Goal: Transaction & Acquisition: Purchase product/service

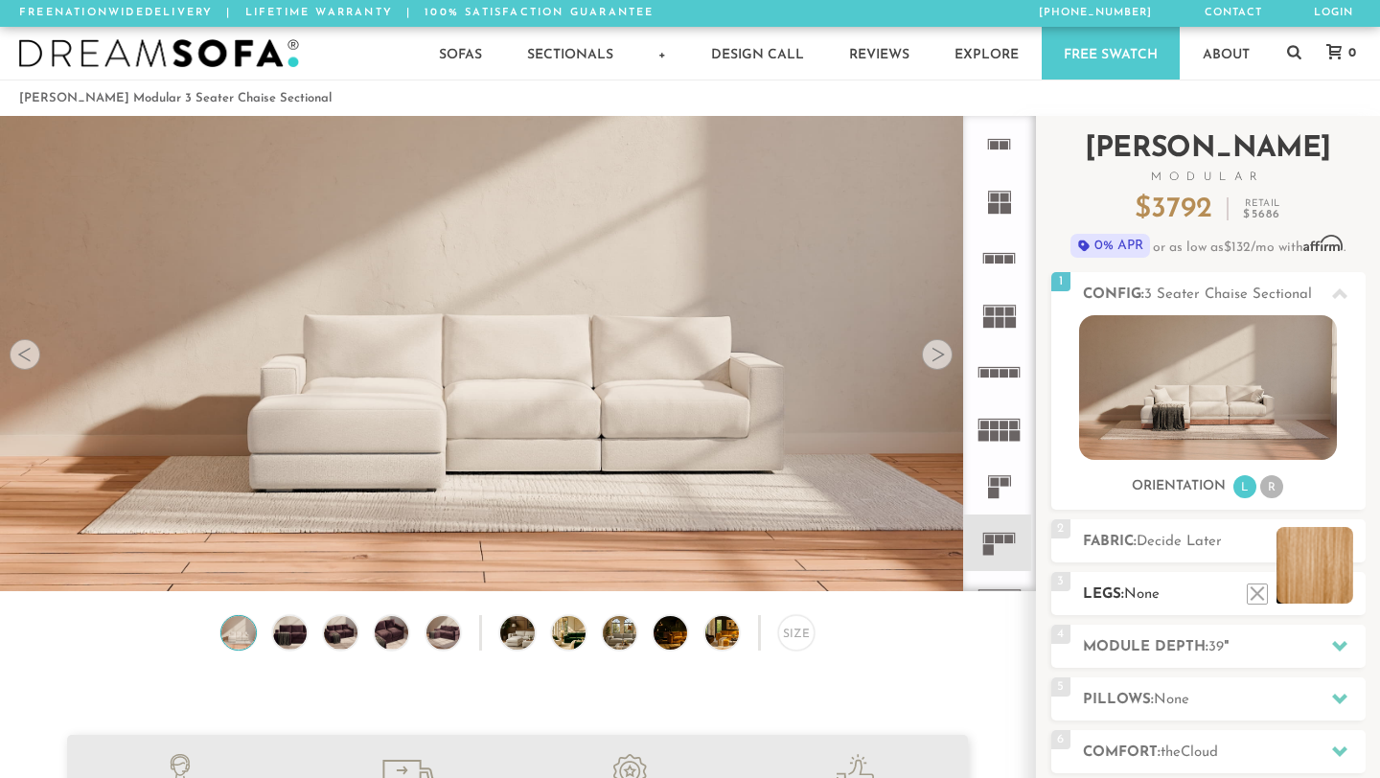
click at [1344, 594] on li at bounding box center [1314, 565] width 77 height 77
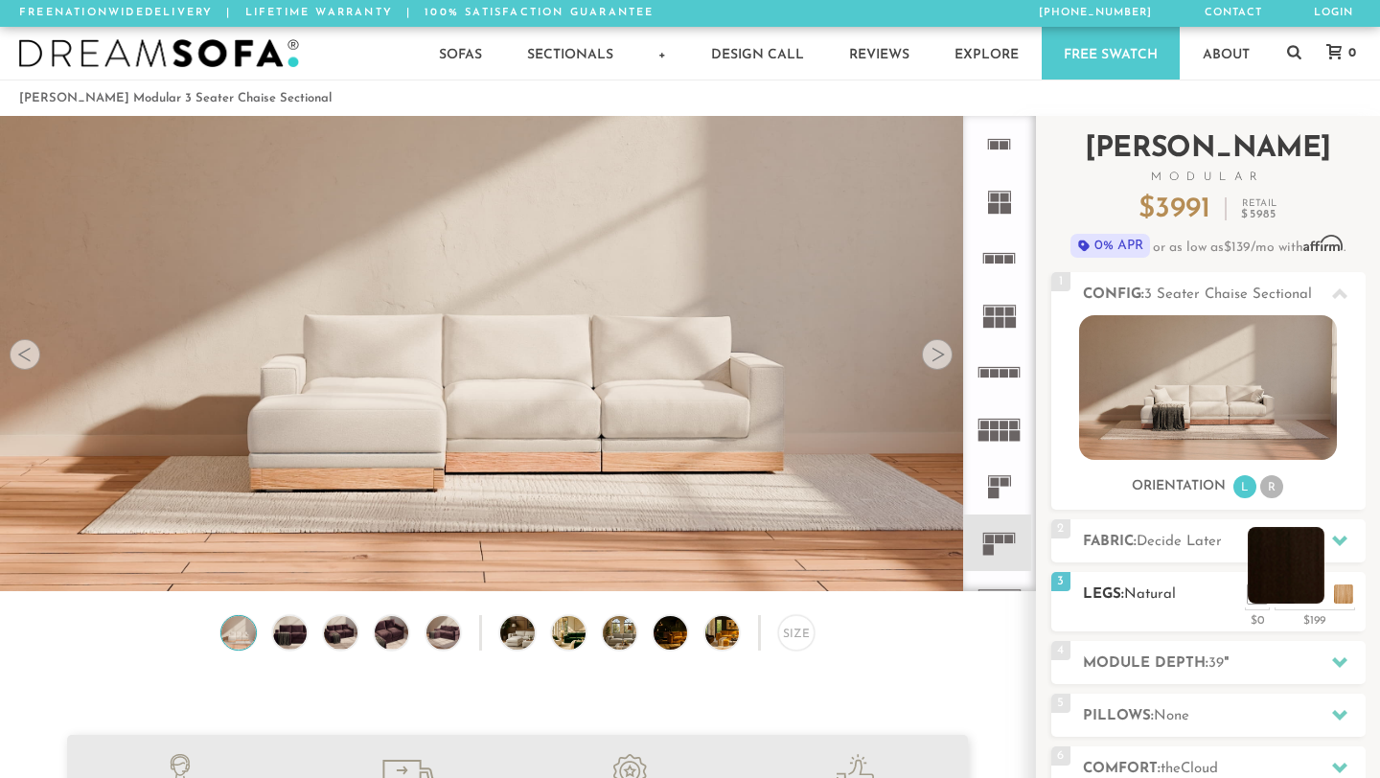
click at [1313, 594] on li at bounding box center [1285, 565] width 77 height 77
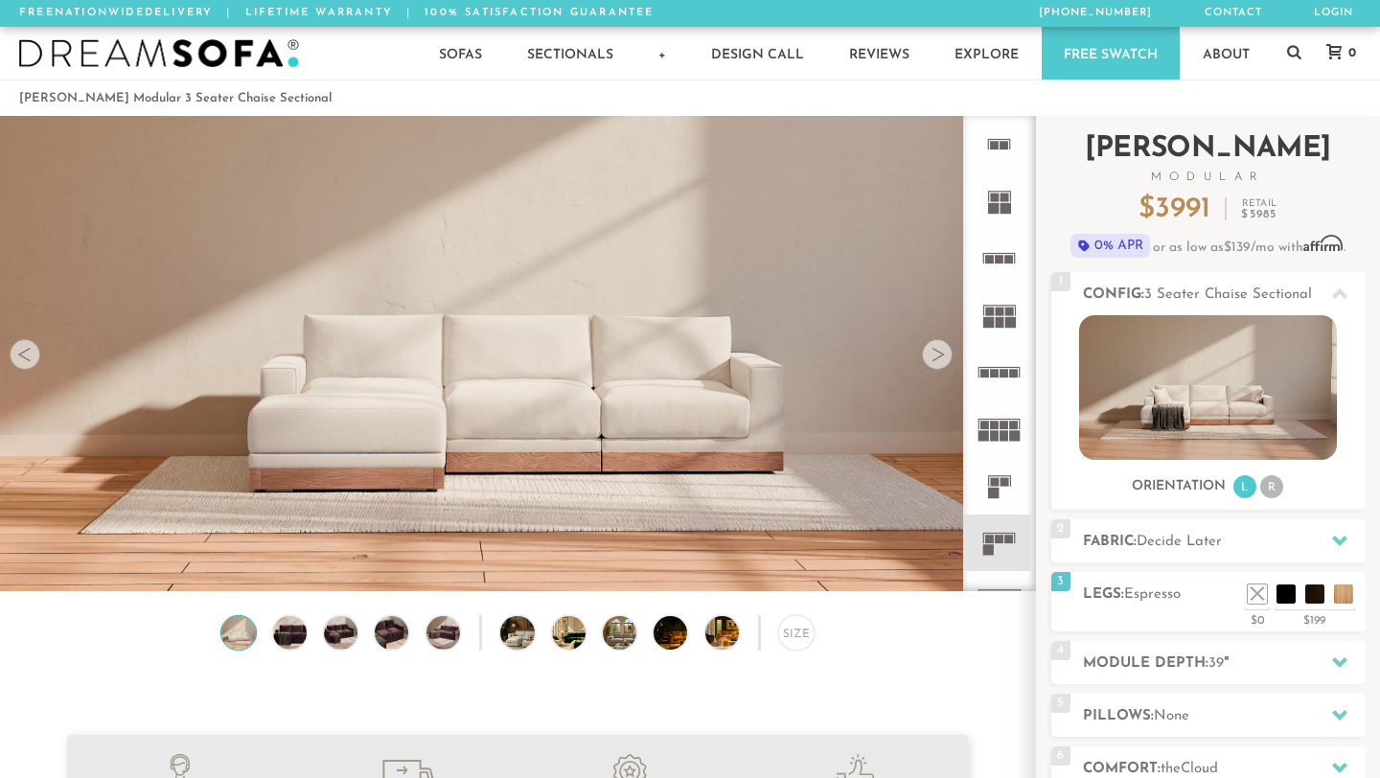
click at [1371, 482] on div "Introducing [PERSON_NAME] Modular $ 3991 Retail $ 5985 $ 3991 Retail $ 5985 0% …" at bounding box center [1208, 539] width 344 height 847
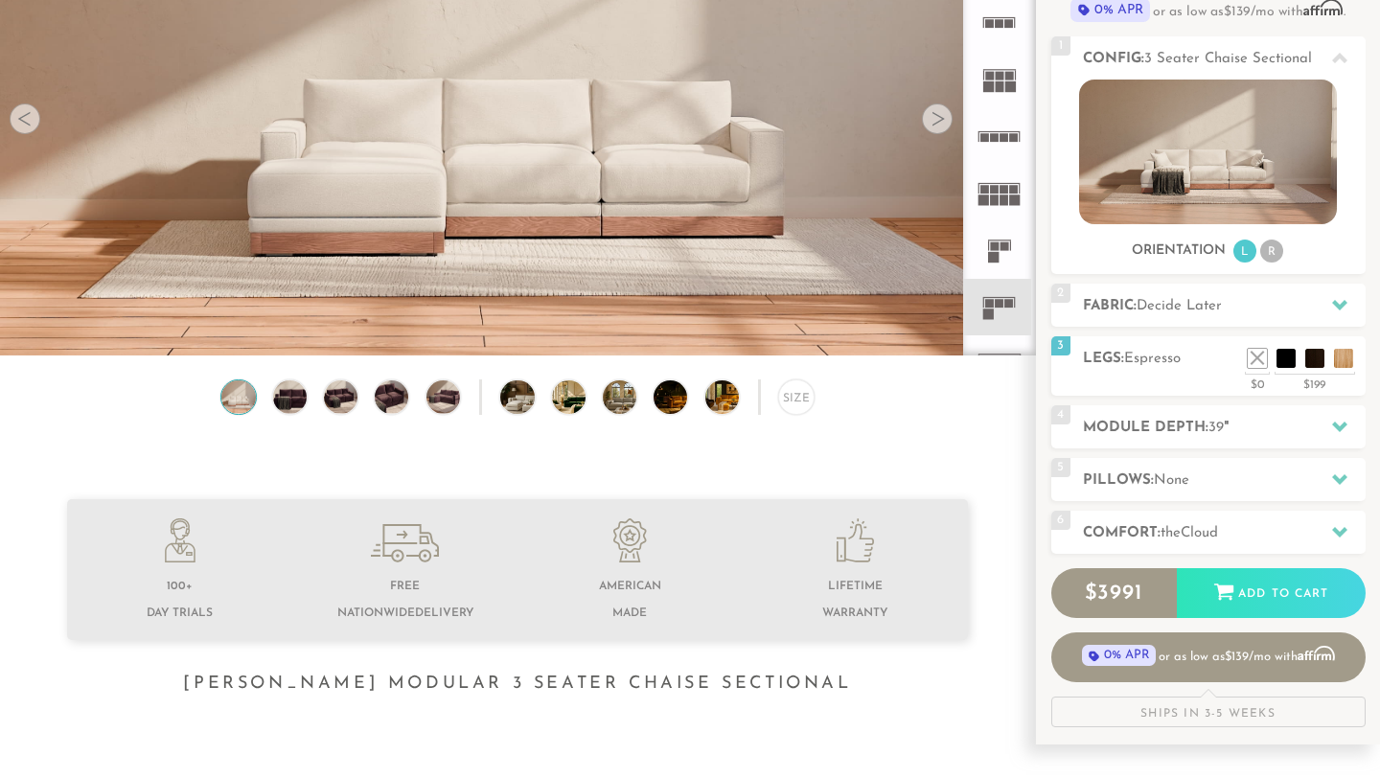
scroll to position [240, 0]
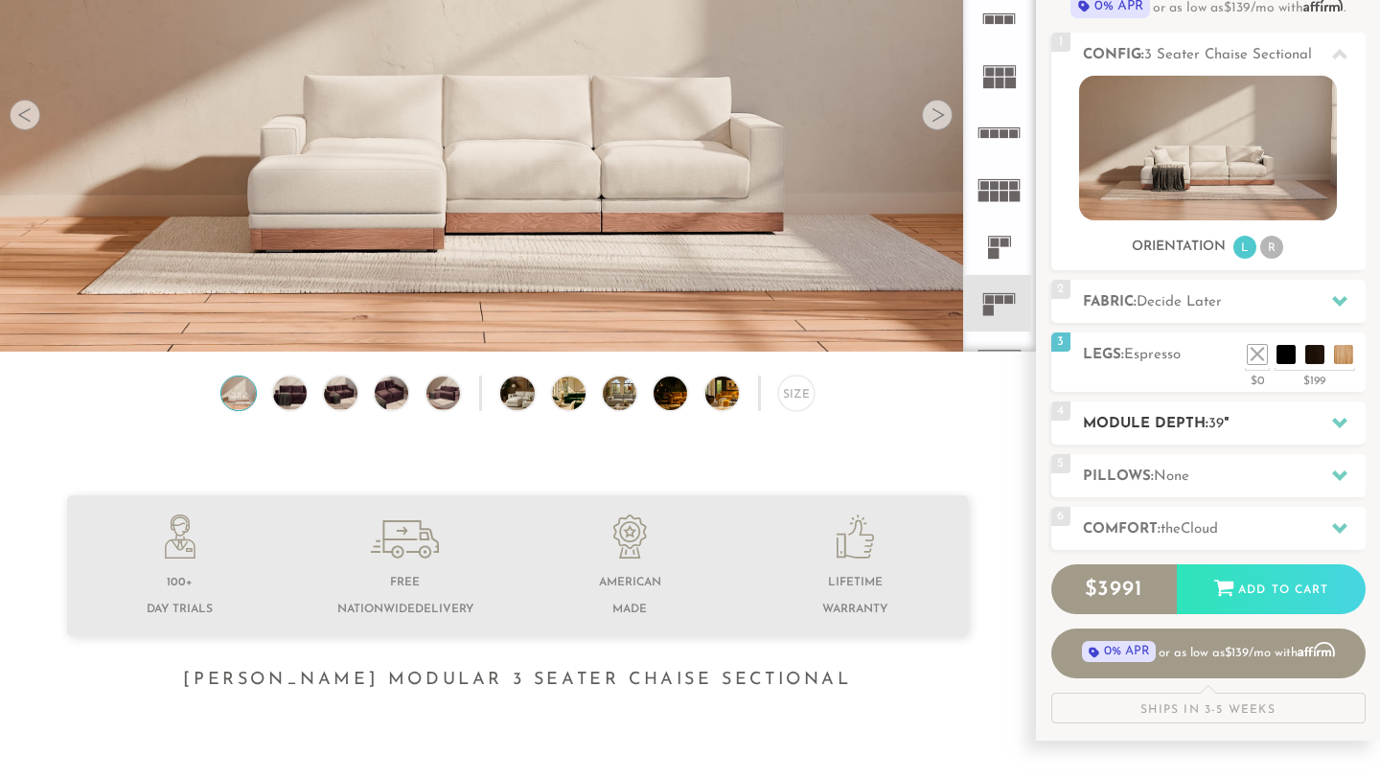
click at [1340, 419] on icon at bounding box center [1339, 422] width 15 height 15
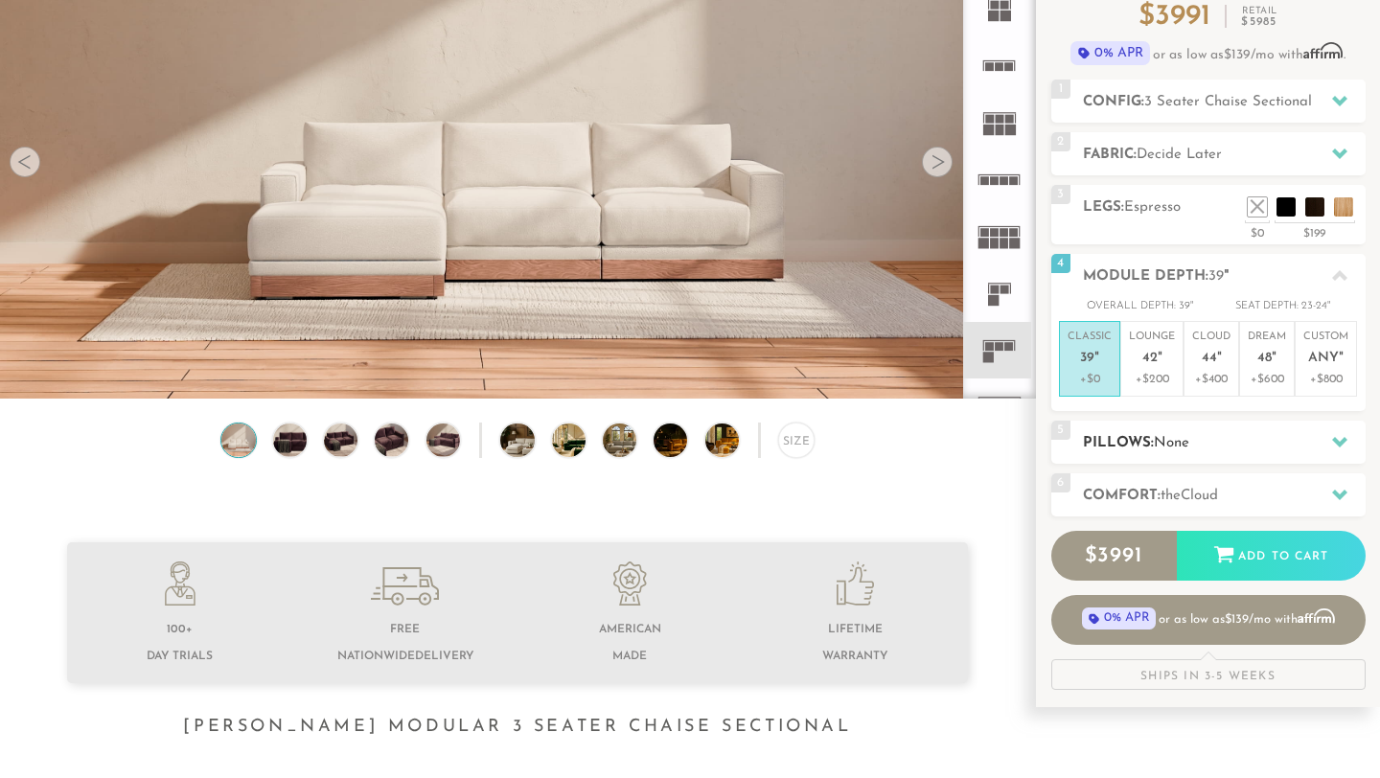
scroll to position [192, 0]
click at [1153, 354] on span "42" at bounding box center [1149, 360] width 15 height 16
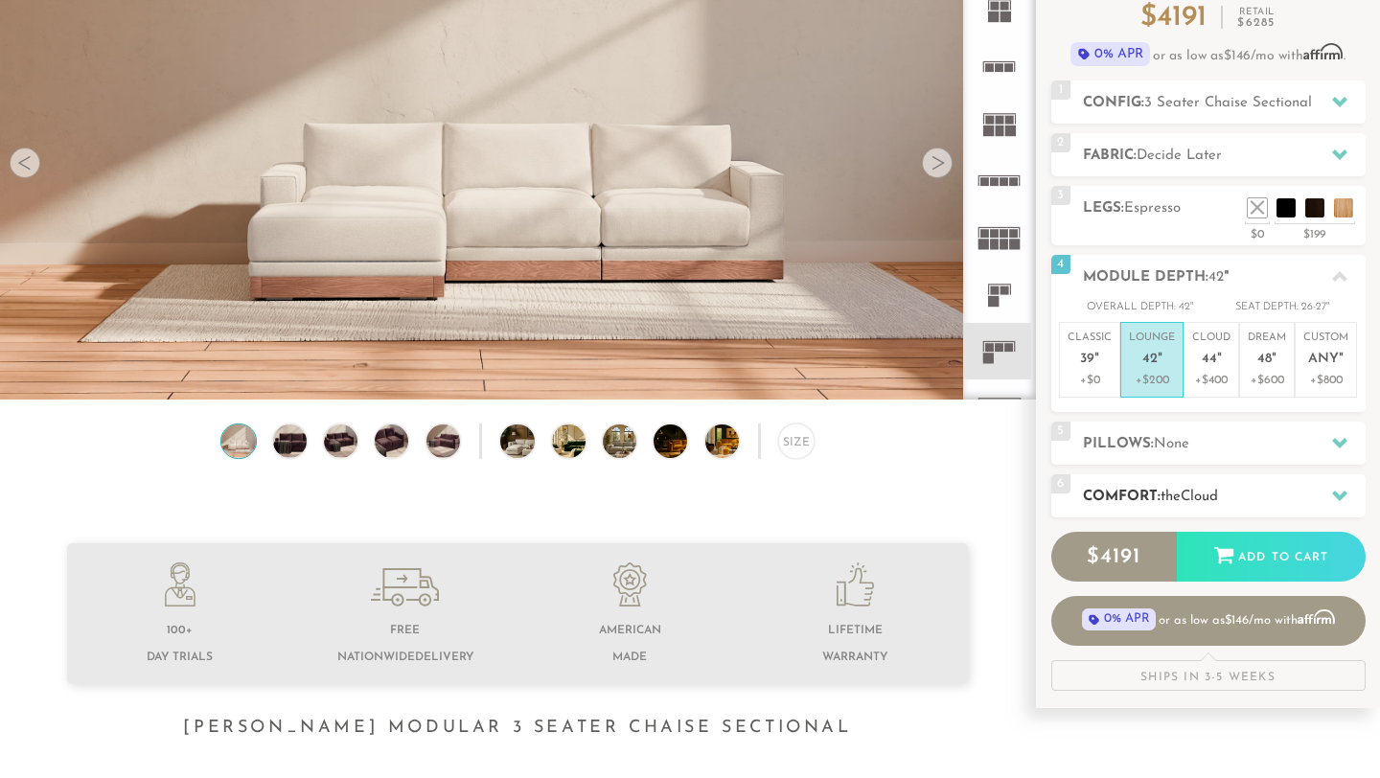
click at [1343, 491] on icon at bounding box center [1339, 496] width 15 height 11
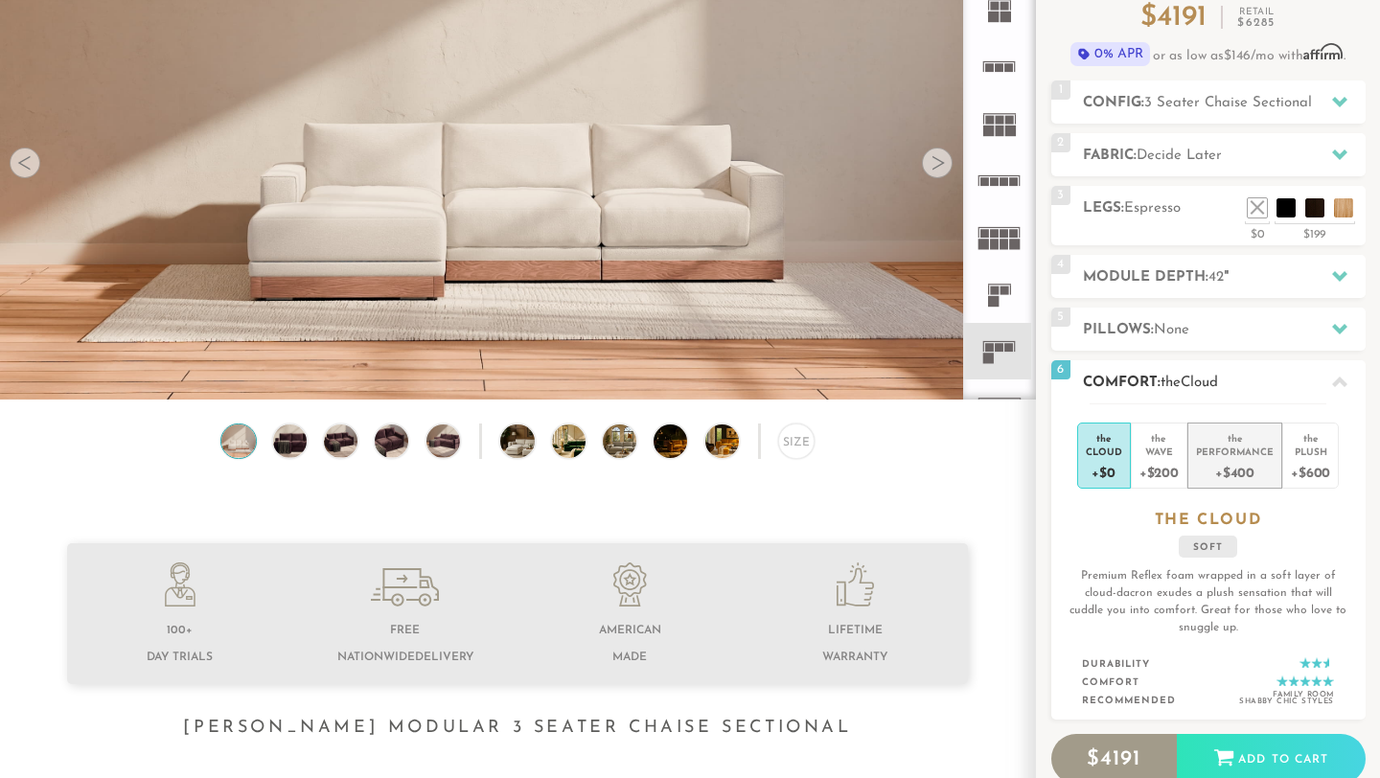
click at [1250, 468] on div "+$400" at bounding box center [1235, 472] width 78 height 28
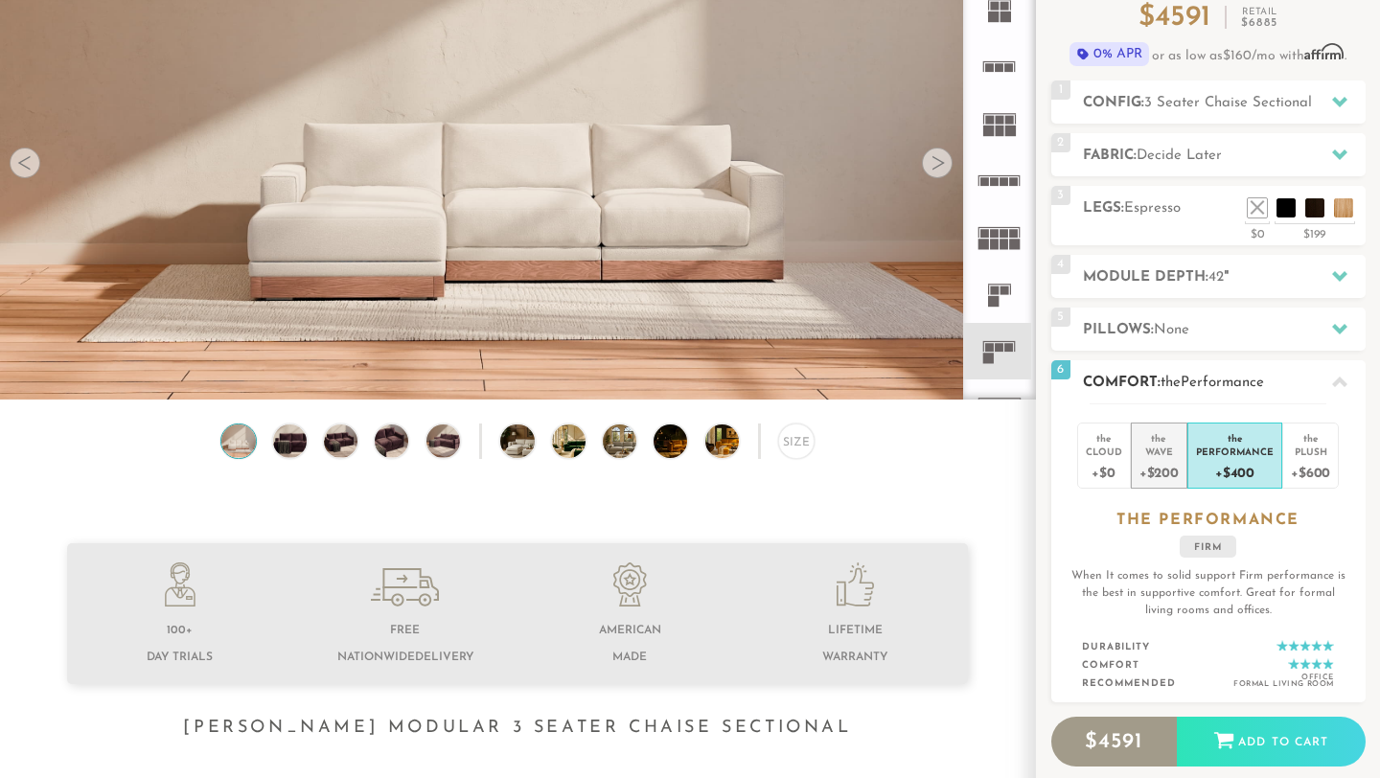
click at [1161, 468] on div "+$200" at bounding box center [1158, 472] width 39 height 28
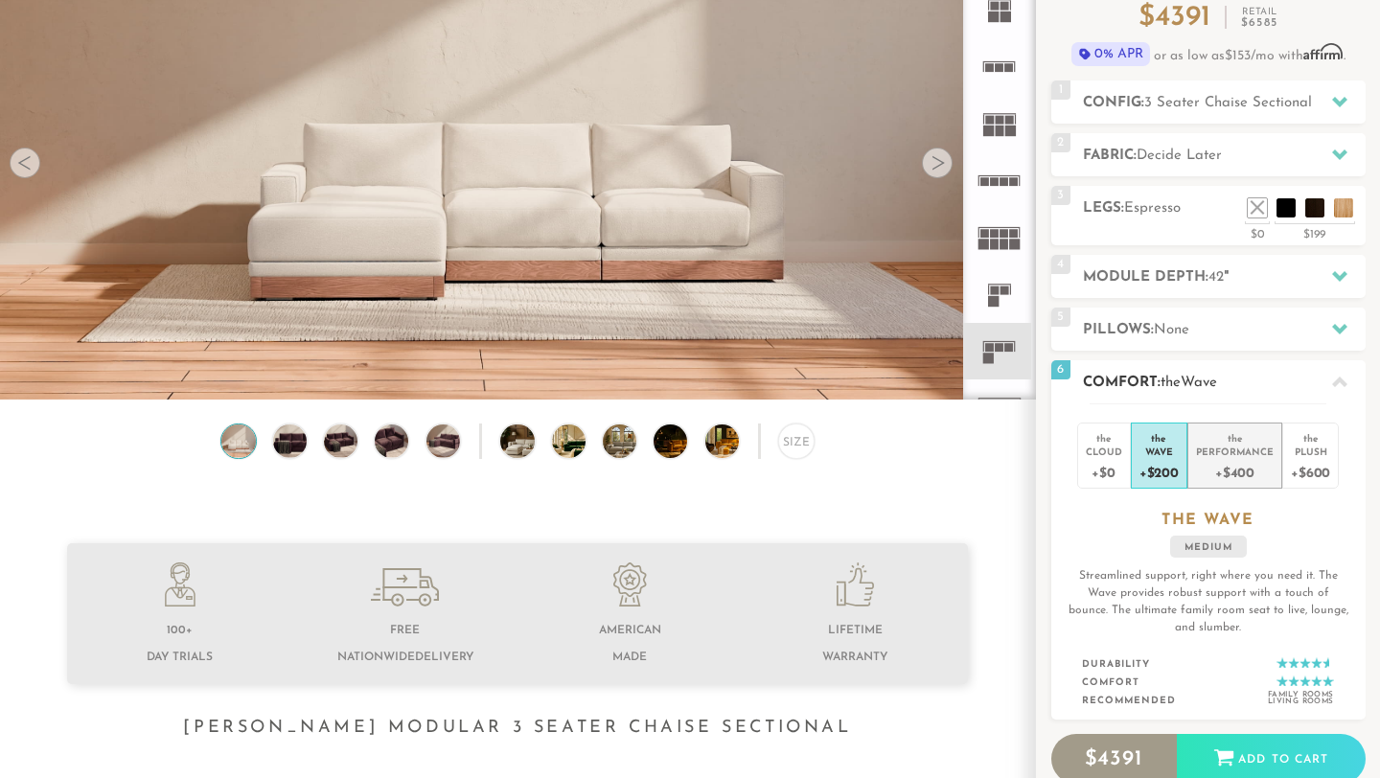
click at [1230, 469] on div "+$400" at bounding box center [1235, 472] width 78 height 28
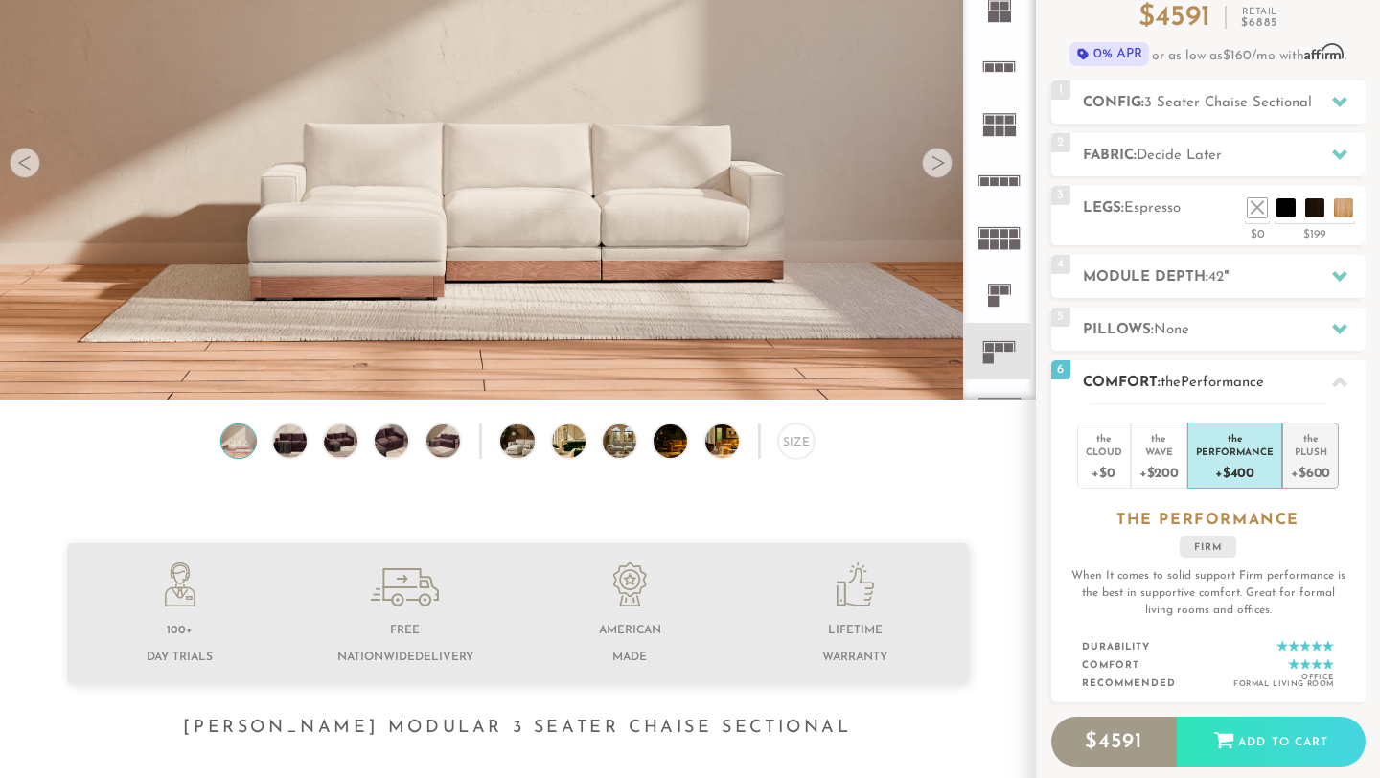
click at [1312, 460] on div "+$600" at bounding box center [1309, 472] width 39 height 28
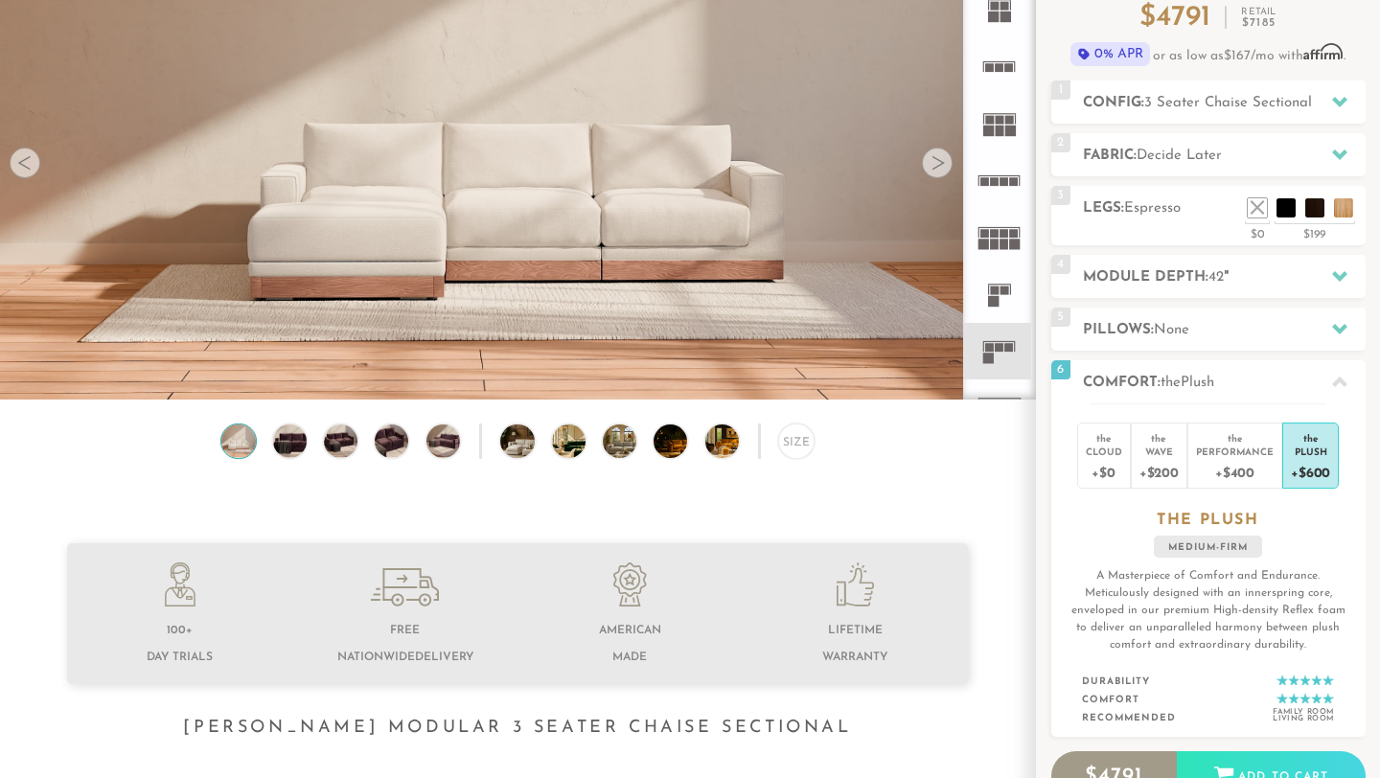
click at [1368, 457] on div "Introducing [PERSON_NAME] Modular $ 4791 Retail $ 7185 $ 4791 Retail $ 7185 0% …" at bounding box center [1208, 417] width 344 height 986
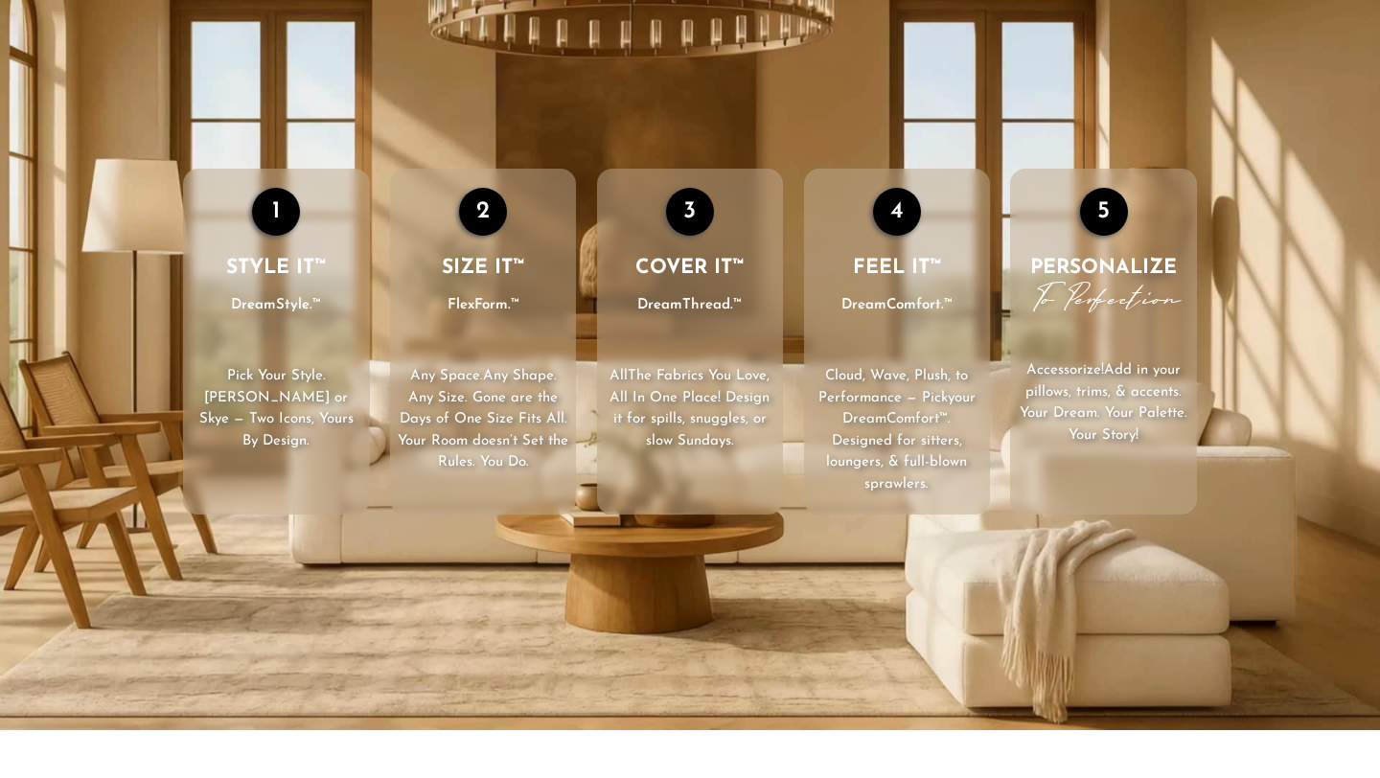
scroll to position [2682, 0]
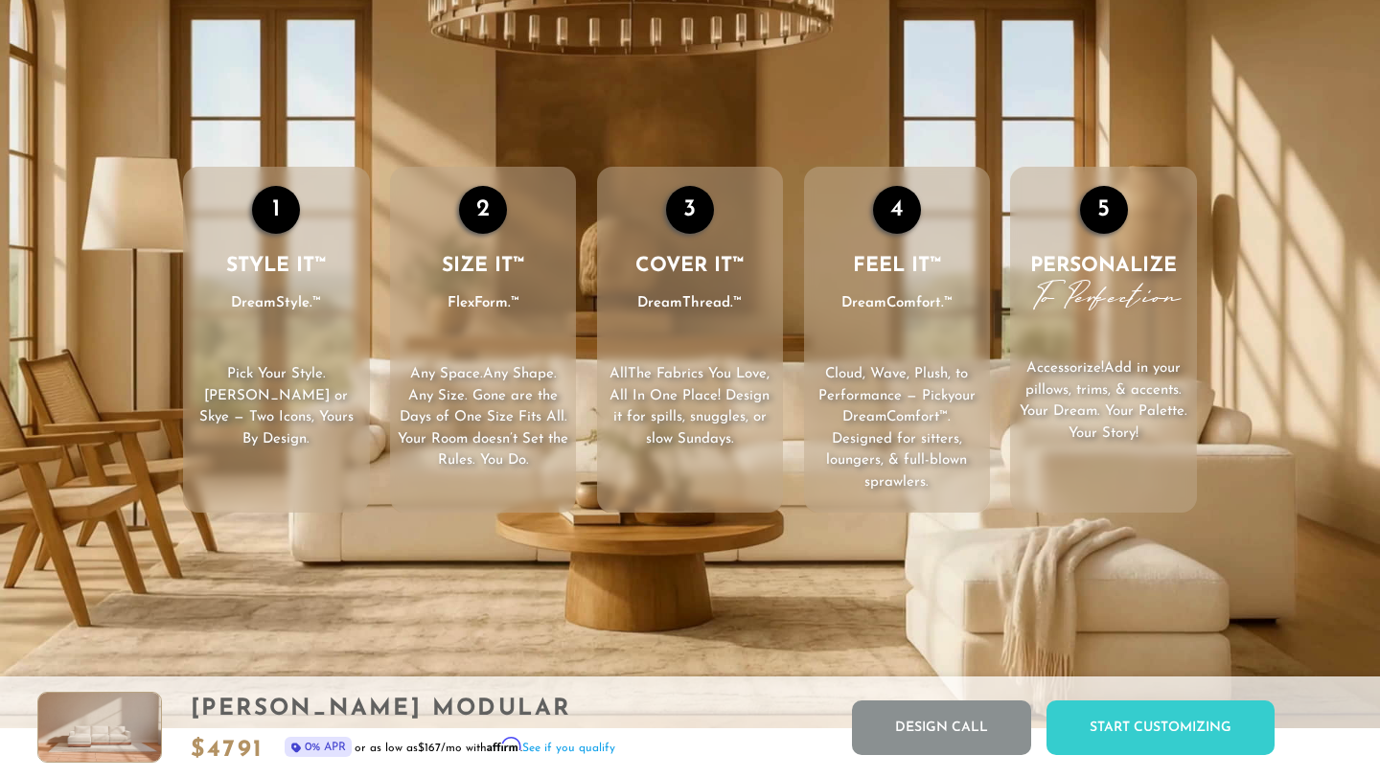
click at [273, 224] on div "1" at bounding box center [276, 210] width 48 height 48
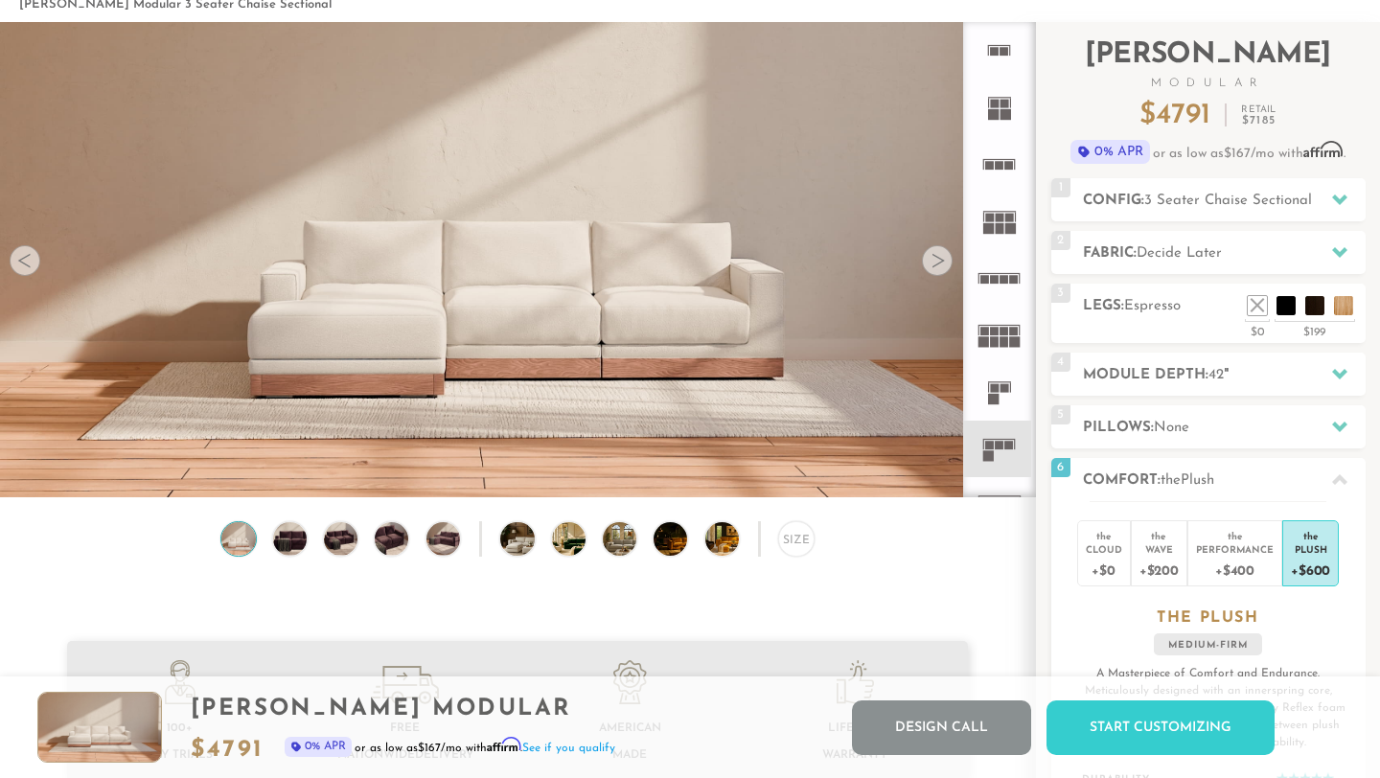
scroll to position [0, 0]
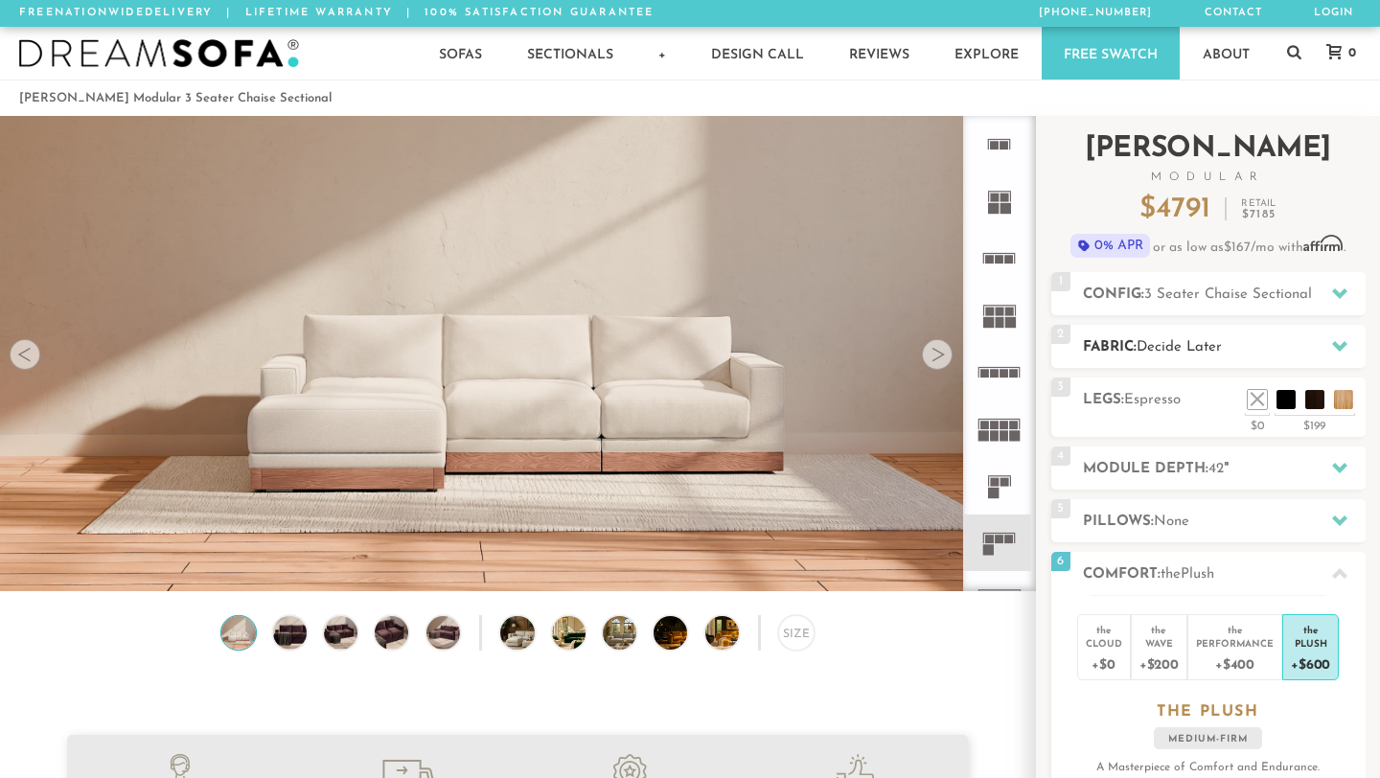
click at [1215, 347] on span "Decide Later" at bounding box center [1178, 347] width 85 height 14
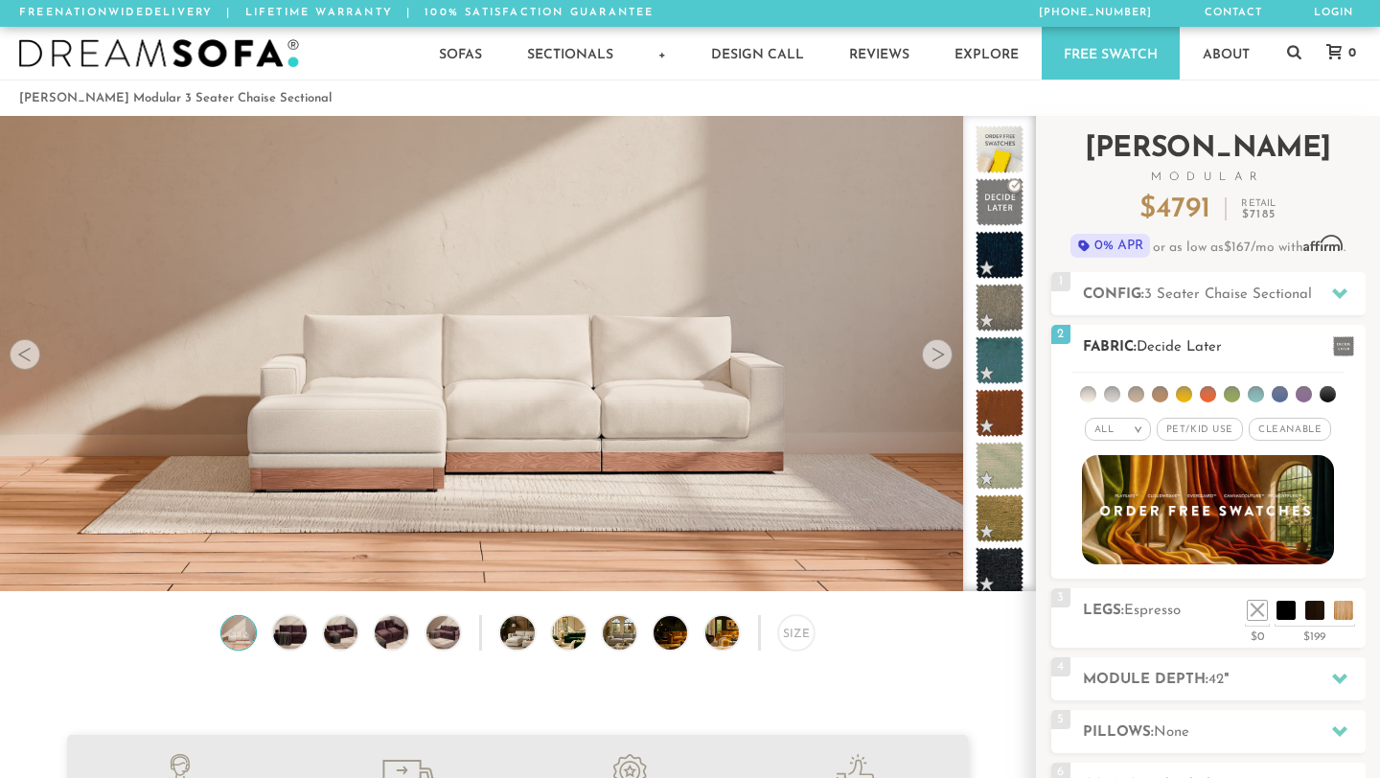
click at [1232, 395] on li at bounding box center [1231, 394] width 16 height 16
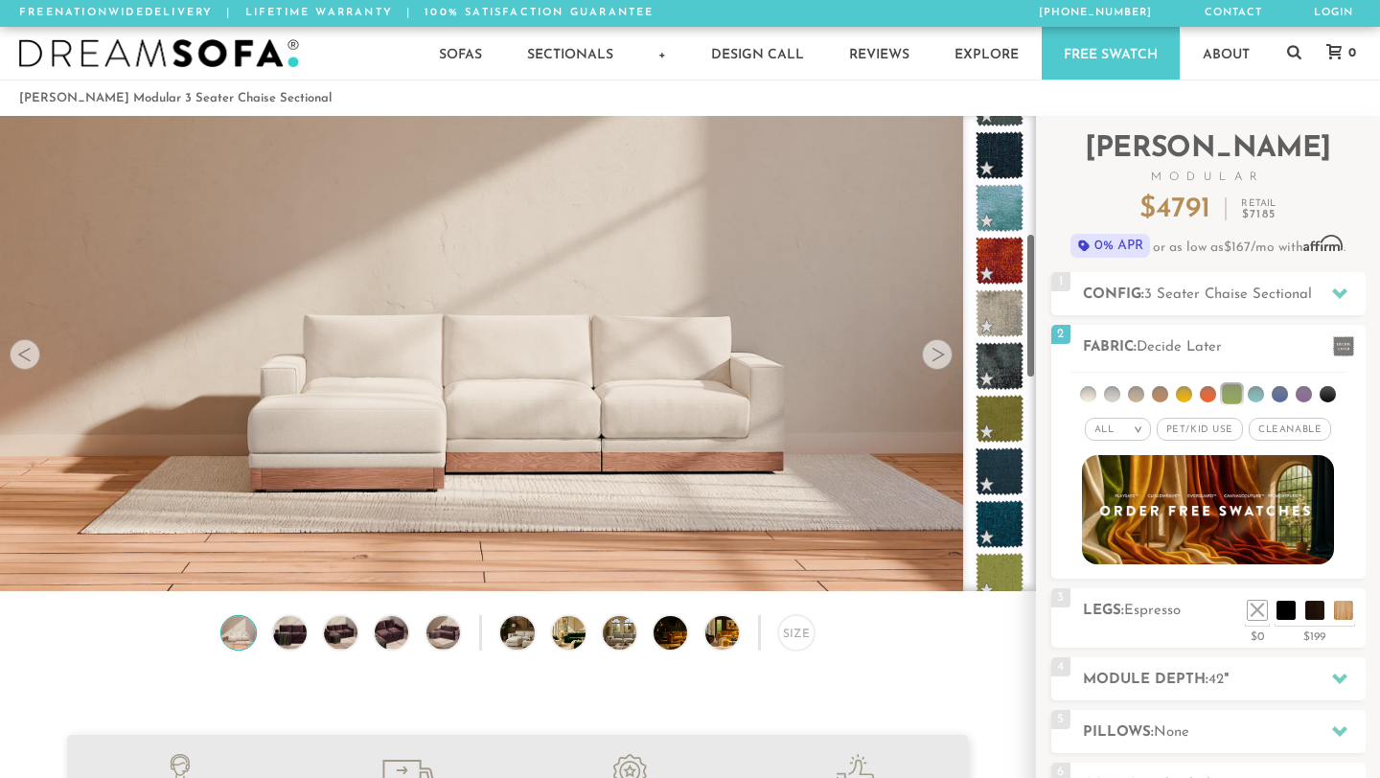
scroll to position [330, 0]
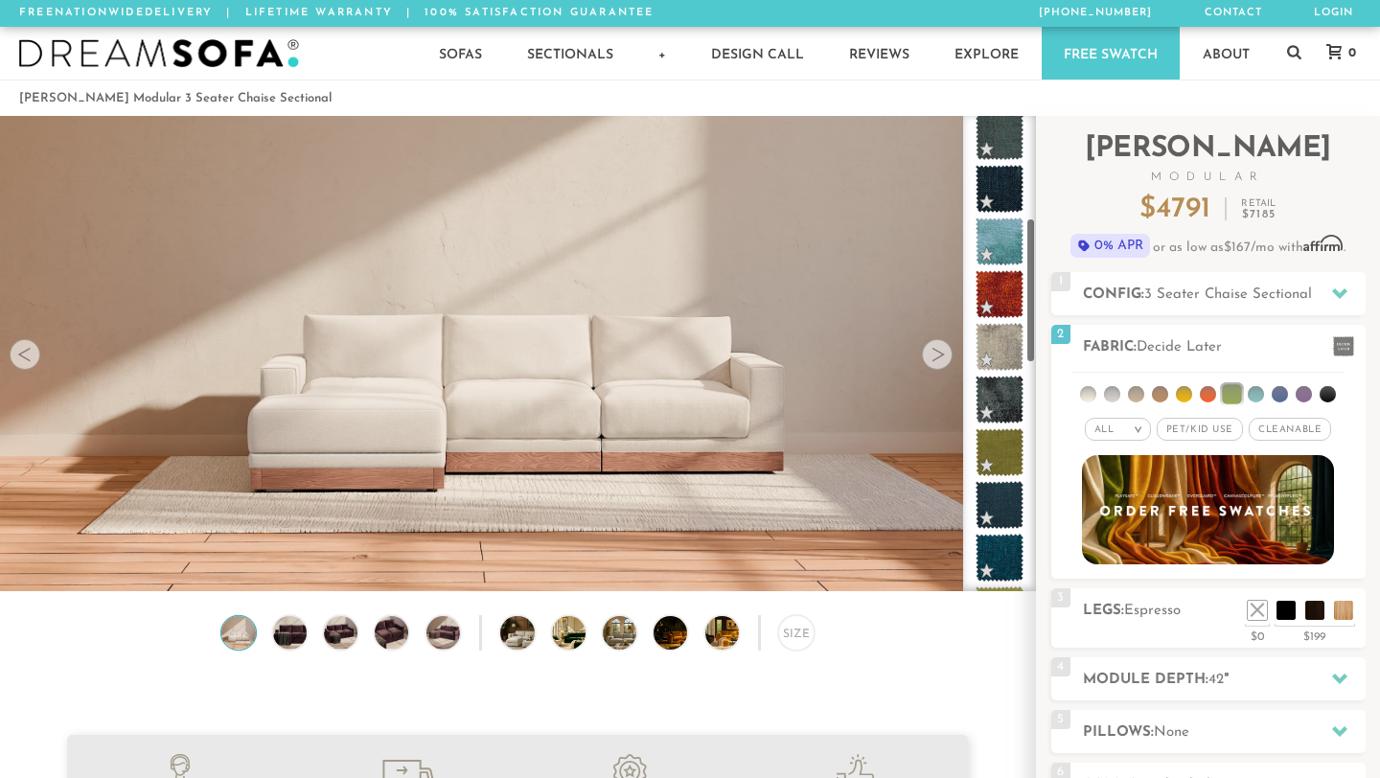
drag, startPoint x: 1030, startPoint y: 252, endPoint x: 1027, endPoint y: 354, distance: 101.6
click at [1027, 354] on div at bounding box center [999, 353] width 73 height 475
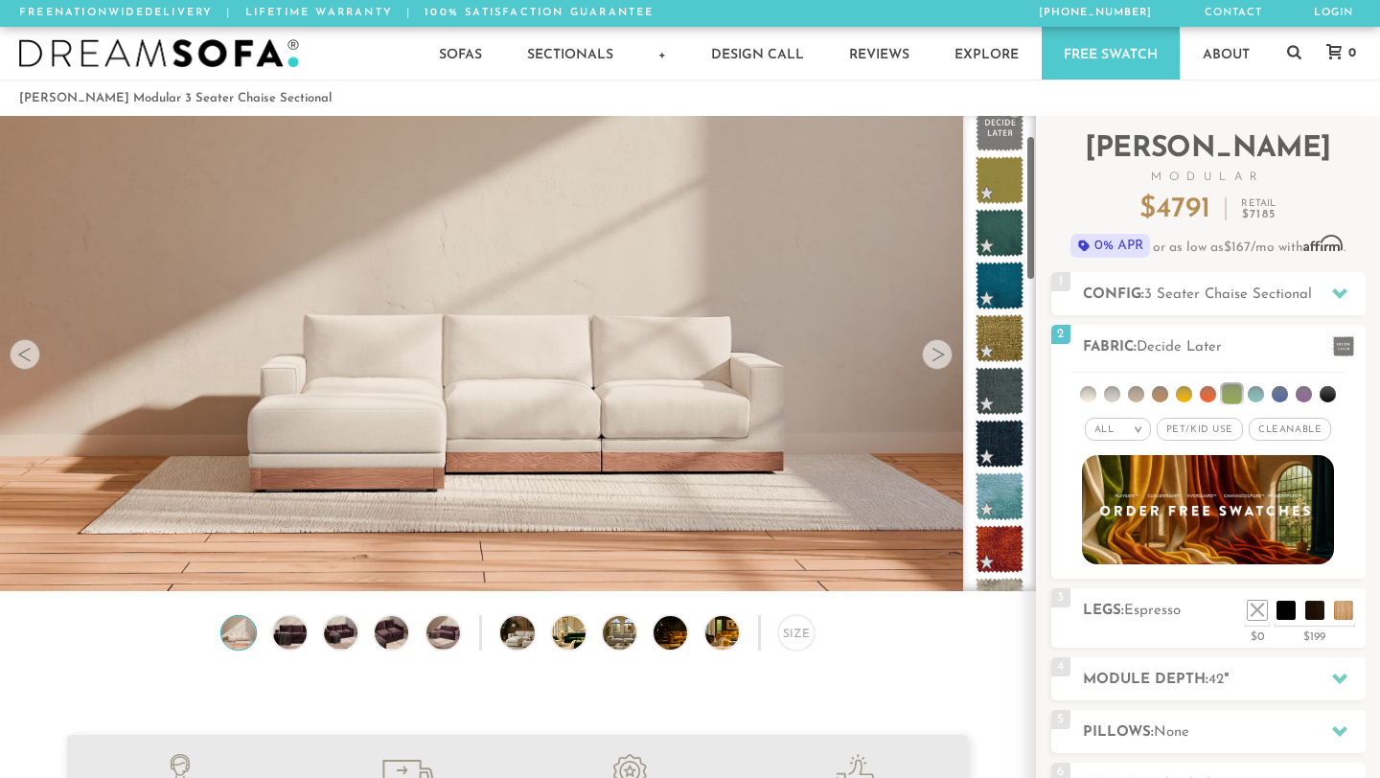
scroll to position [65, 0]
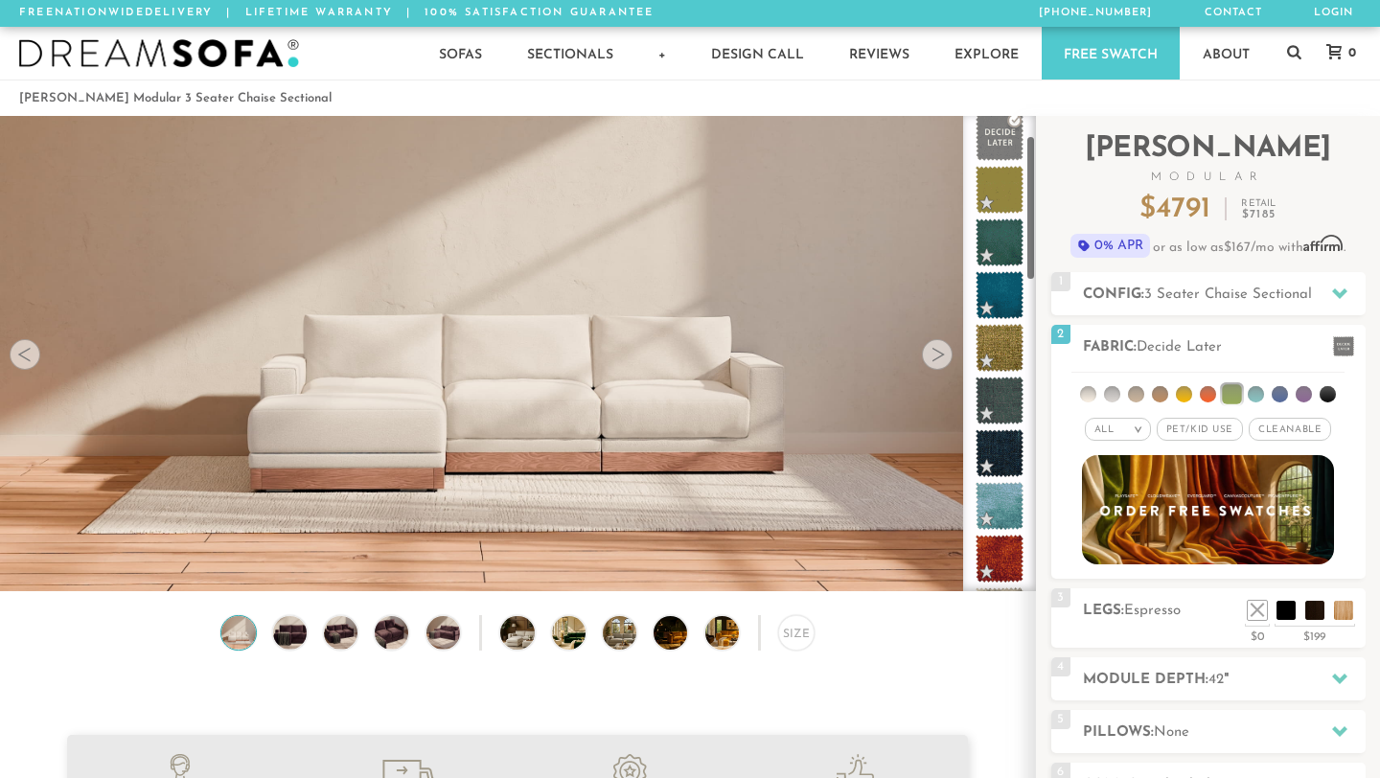
drag, startPoint x: 1029, startPoint y: 335, endPoint x: 1028, endPoint y: 254, distance: 81.4
click at [1028, 254] on div at bounding box center [999, 353] width 73 height 475
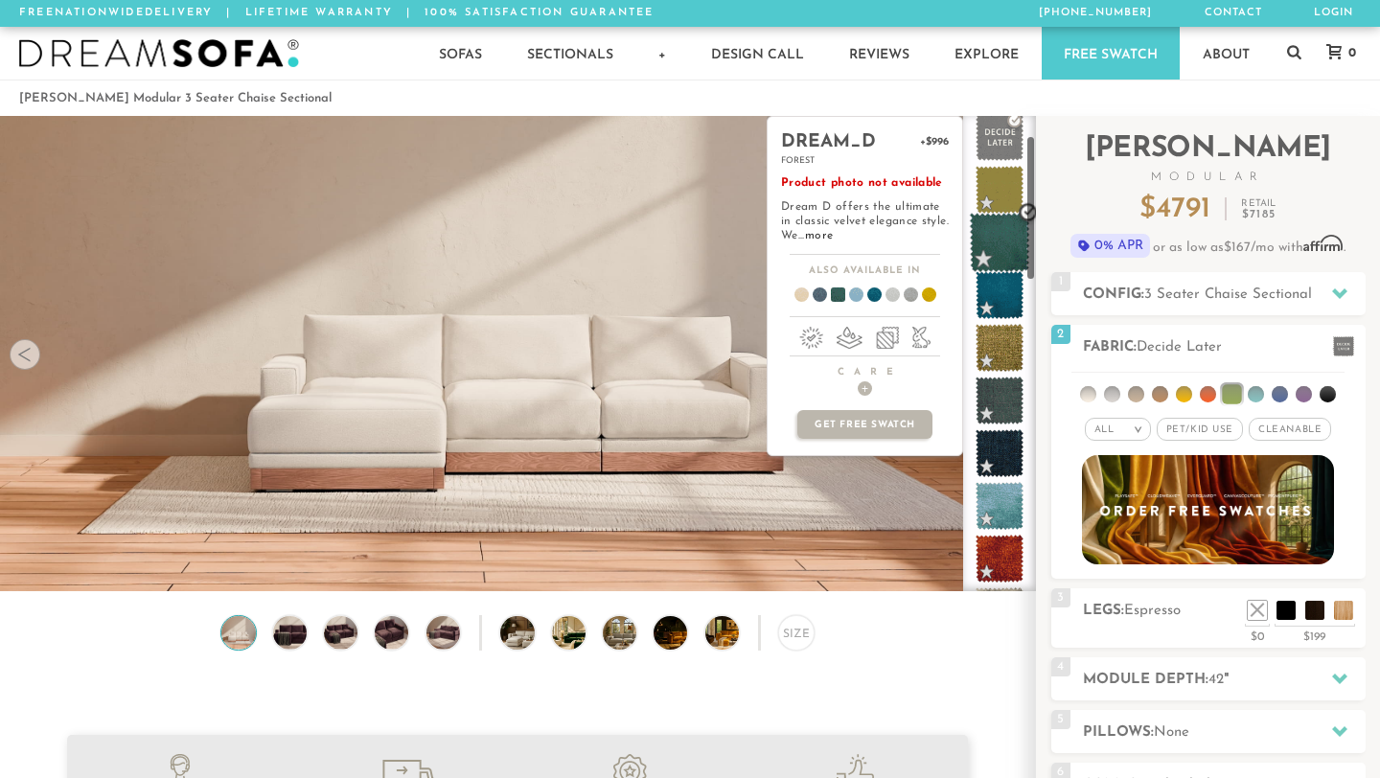
click at [998, 248] on span at bounding box center [1000, 243] width 60 height 60
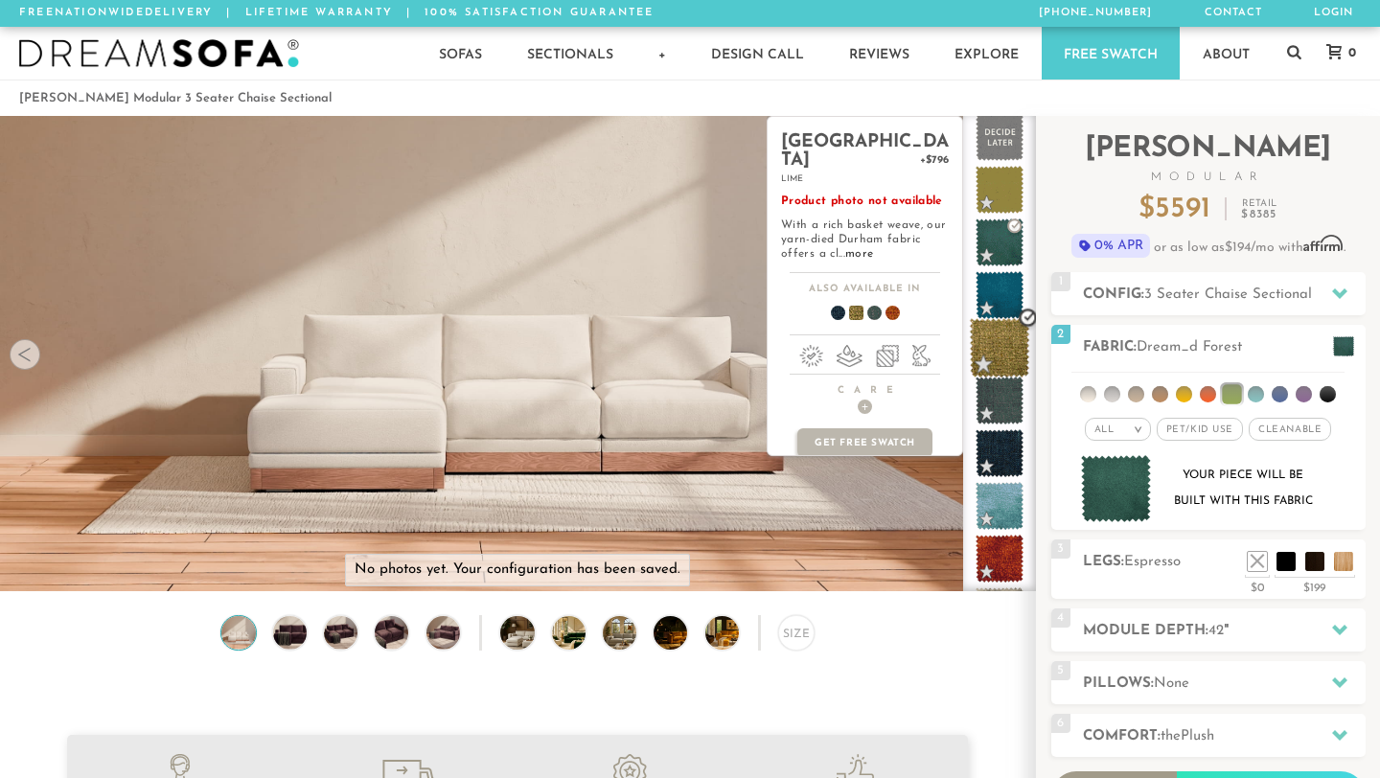
click at [999, 346] on span at bounding box center [1000, 348] width 60 height 60
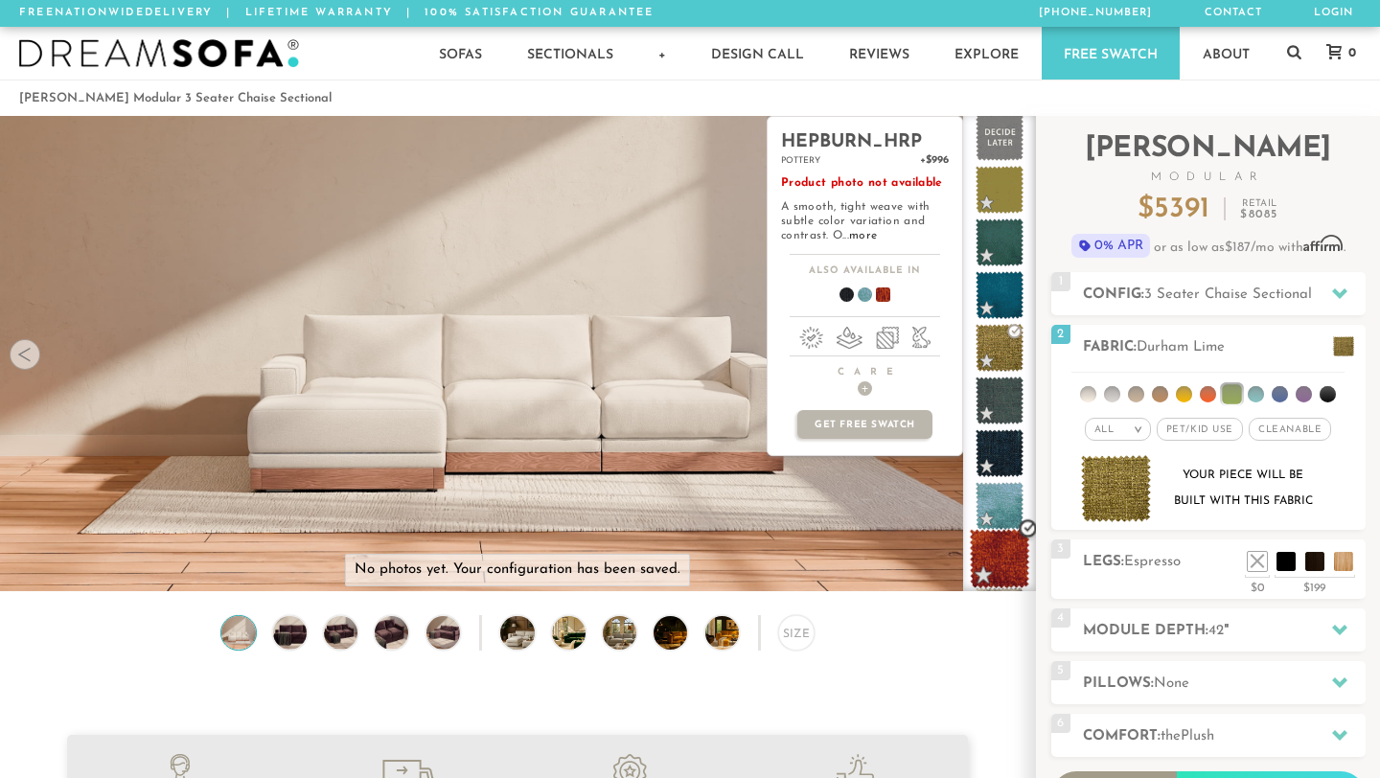
click at [1003, 560] on span at bounding box center [1000, 559] width 60 height 60
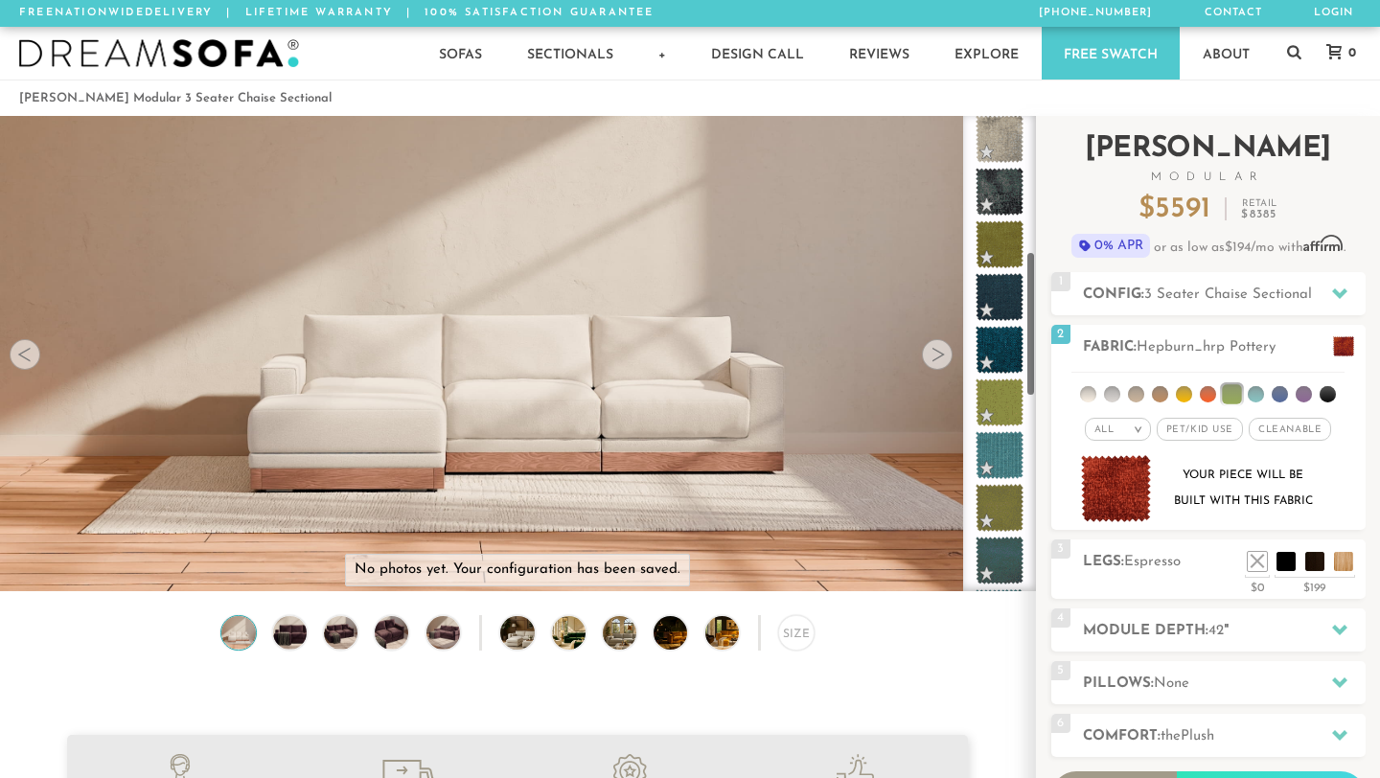
scroll to position [540, 0]
drag, startPoint x: 1030, startPoint y: 213, endPoint x: 1049, endPoint y: 360, distance: 148.8
click at [1049, 360] on div "Introducing [PERSON_NAME] Modular $ 5591 Retail $ 8385 $ 5591 Retail $ 8385 0% …" at bounding box center [1208, 532] width 344 height 832
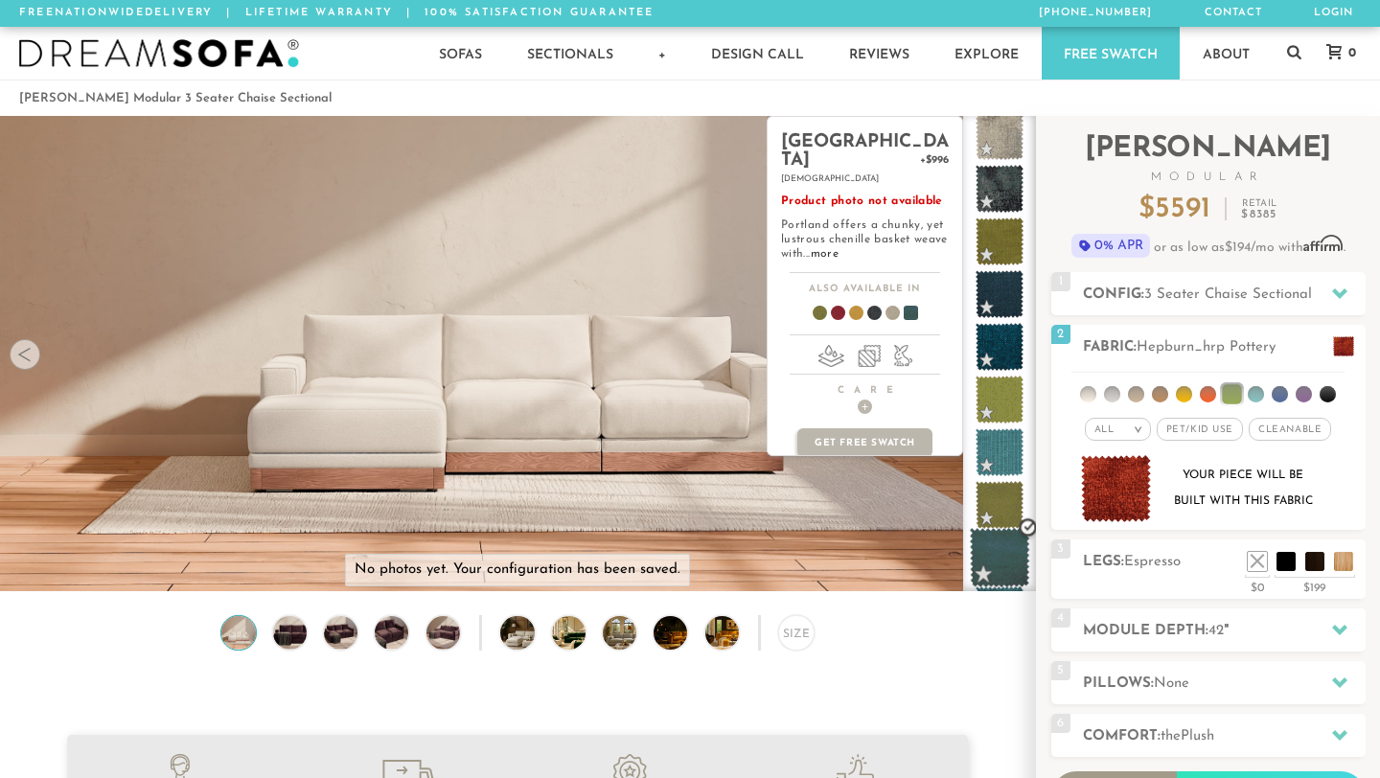
click at [1004, 547] on span at bounding box center [1000, 558] width 60 height 60
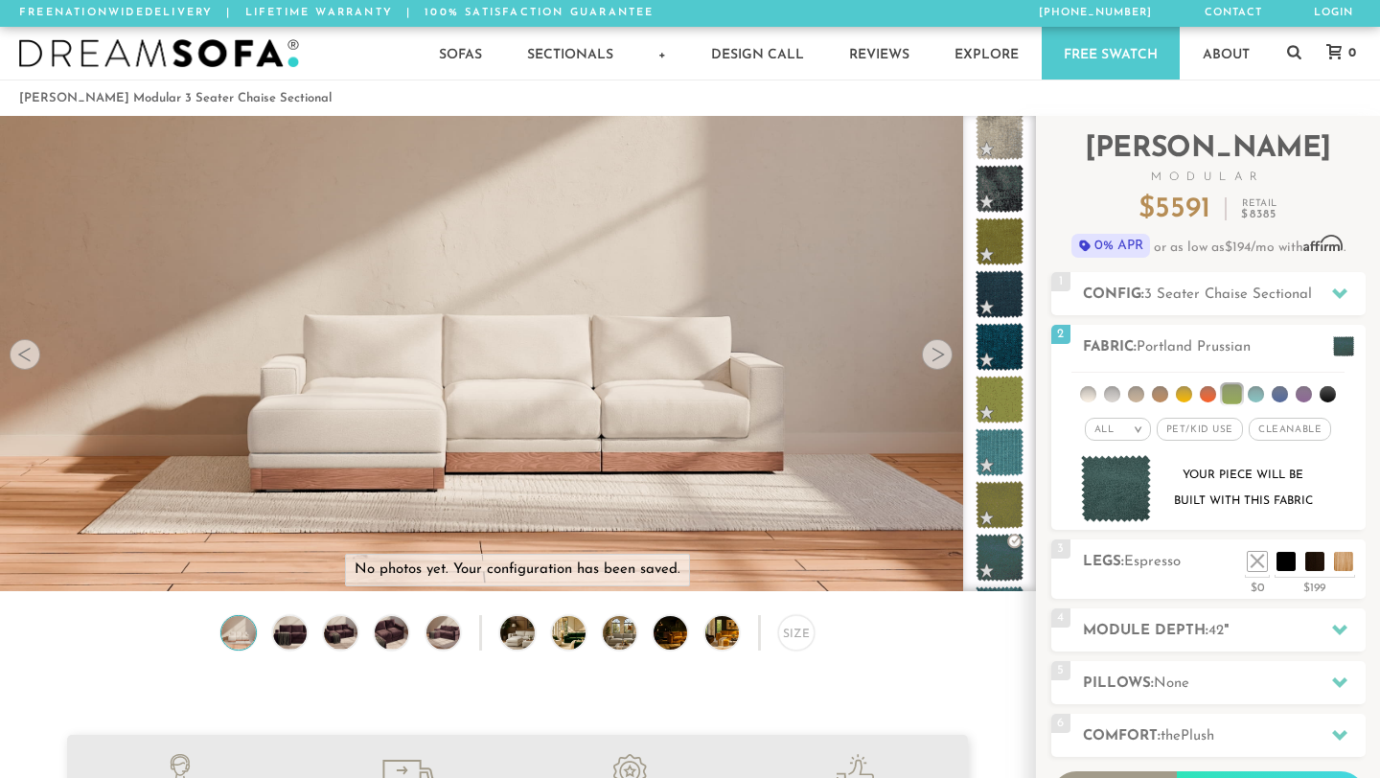
click at [933, 355] on div at bounding box center [937, 354] width 31 height 31
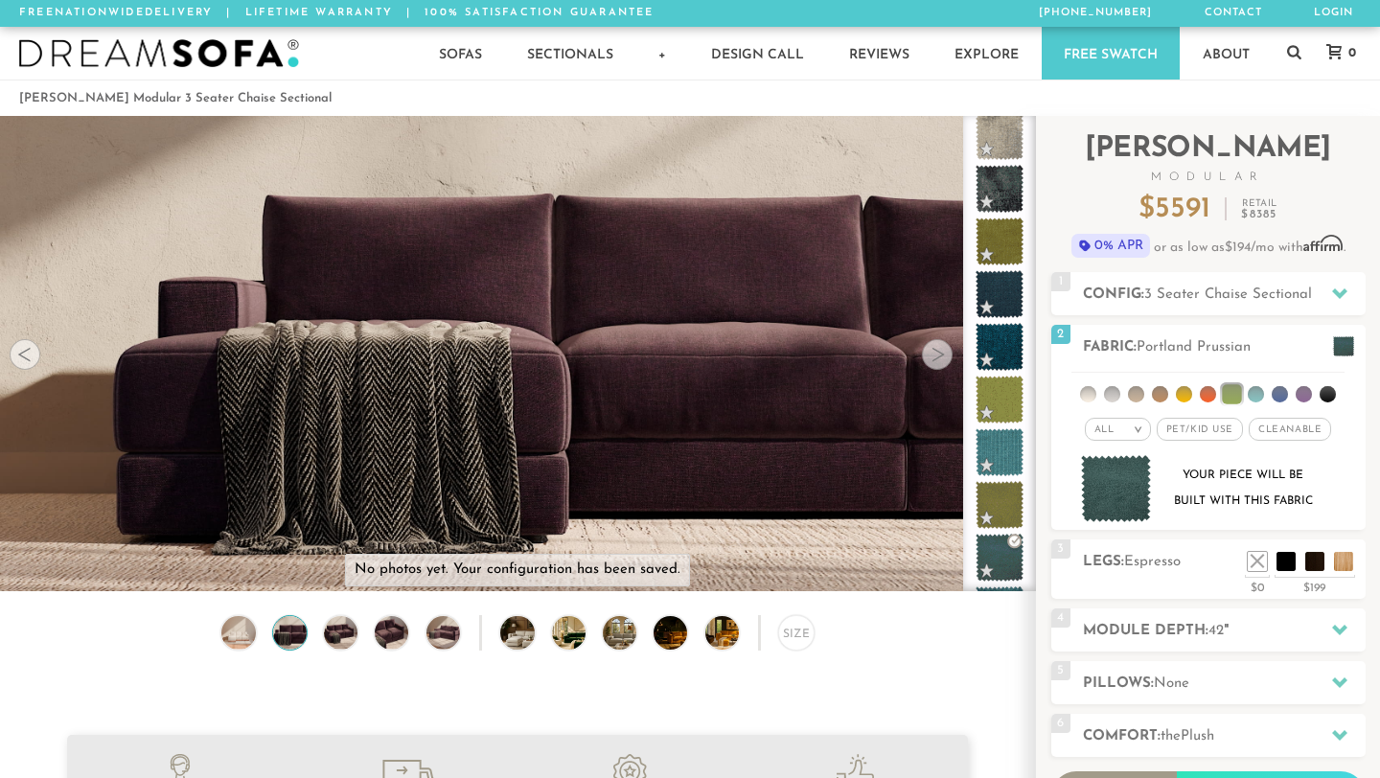
click at [931, 354] on div at bounding box center [937, 354] width 31 height 31
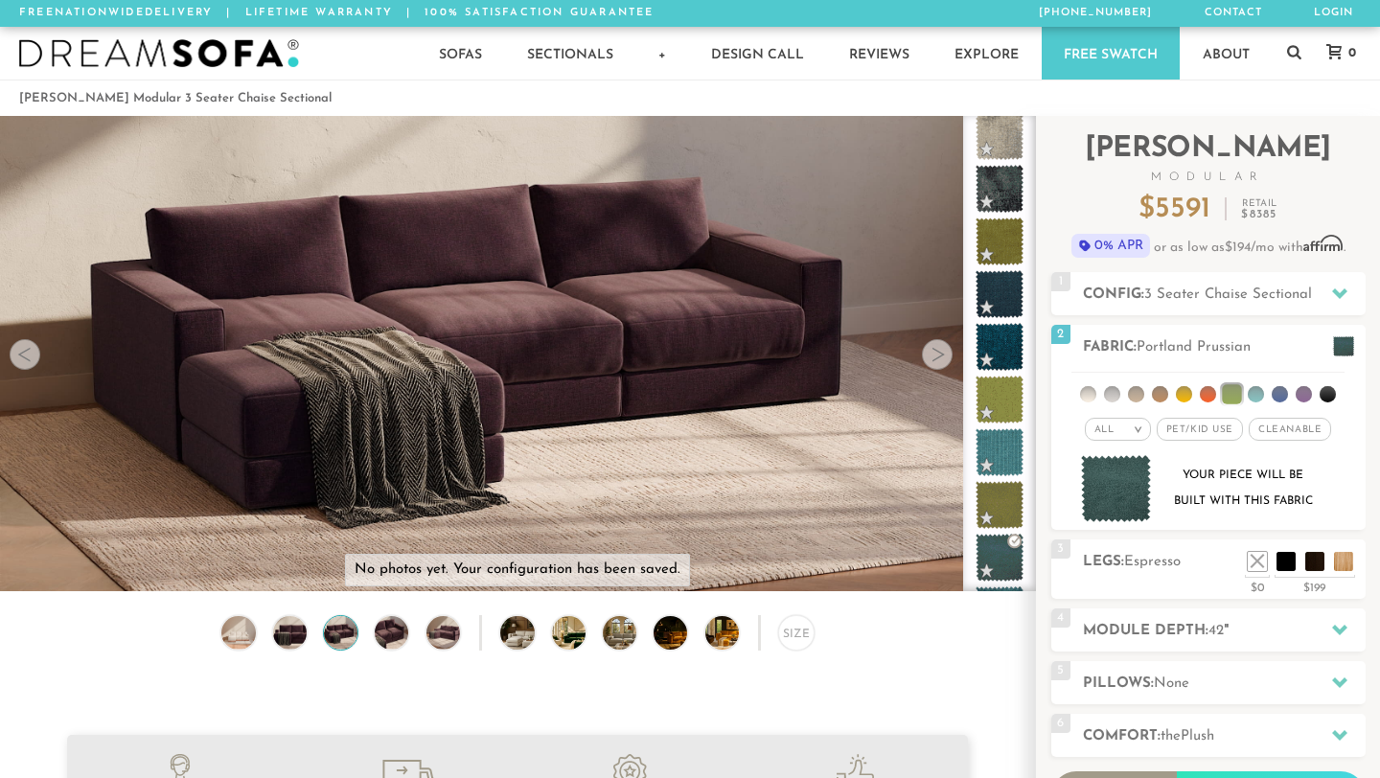
click at [931, 354] on div at bounding box center [937, 354] width 31 height 31
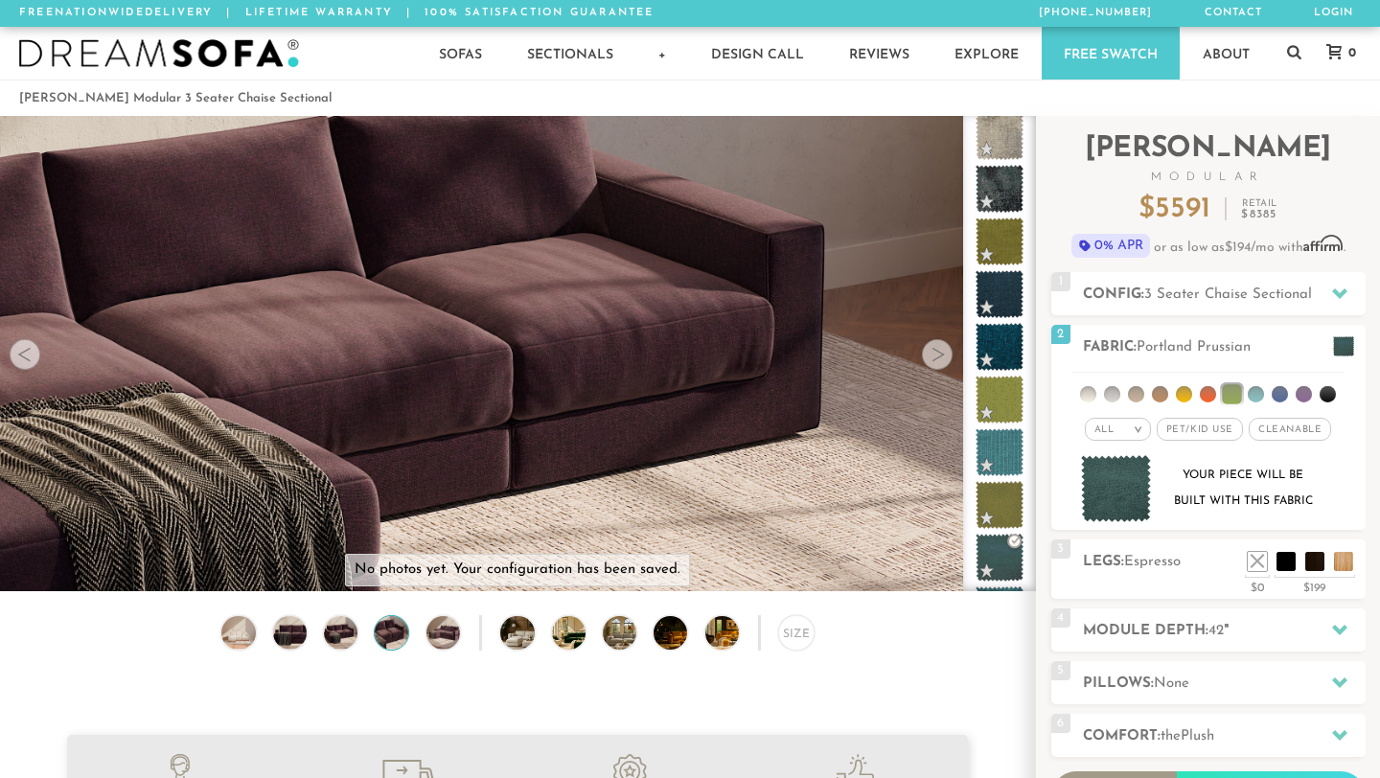
click at [931, 354] on div at bounding box center [937, 354] width 31 height 31
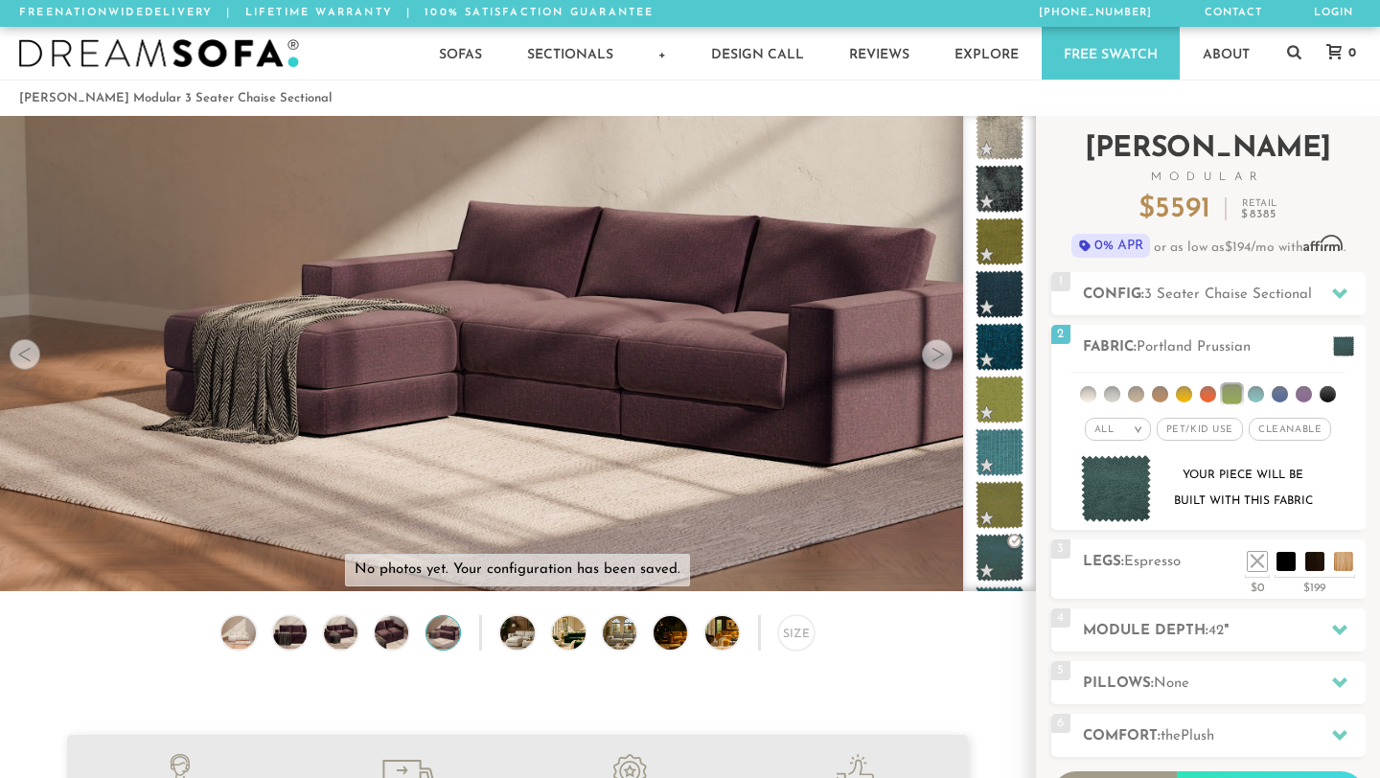
click at [1375, 525] on div "Introducing [PERSON_NAME] Modular $ 5591 Retail $ 8385 $ 5591 Retail $ 8385 0% …" at bounding box center [1208, 523] width 344 height 814
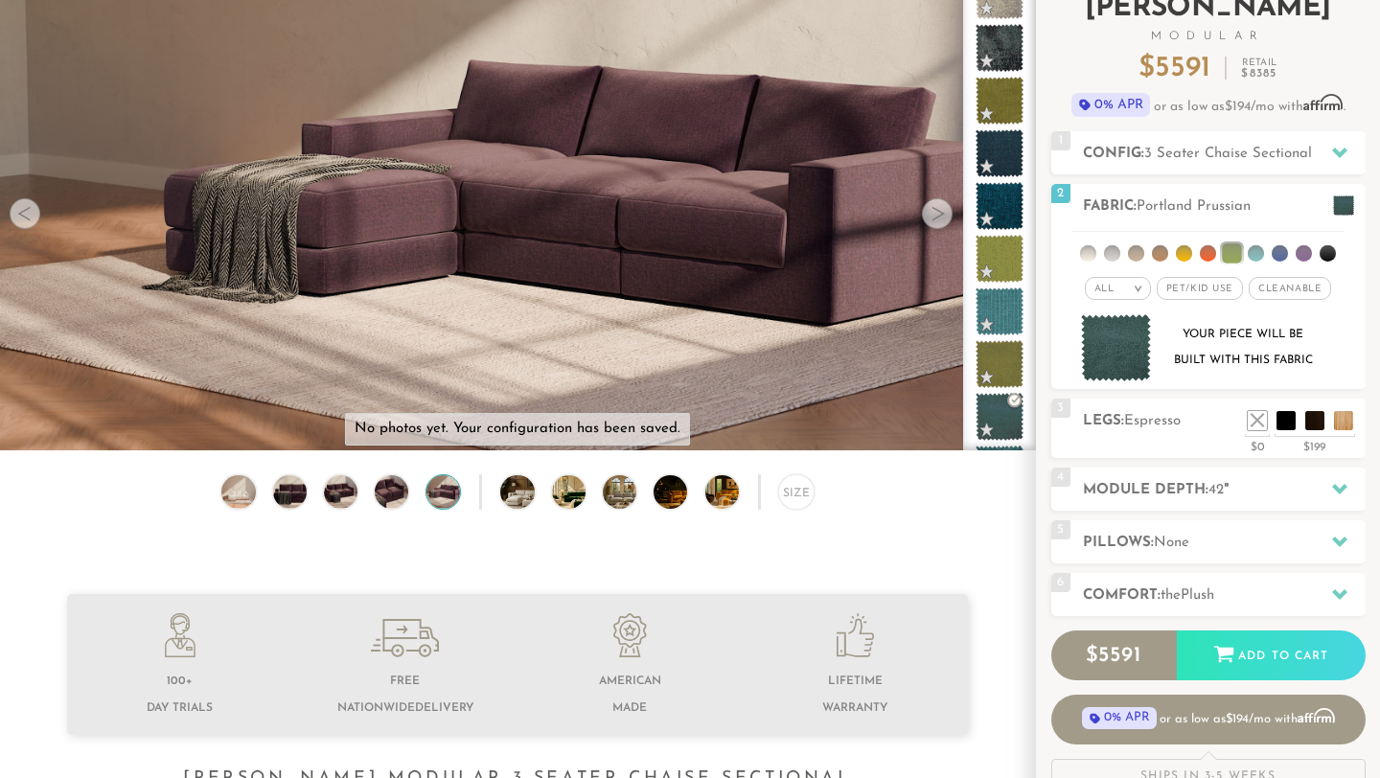
scroll to position [144, 0]
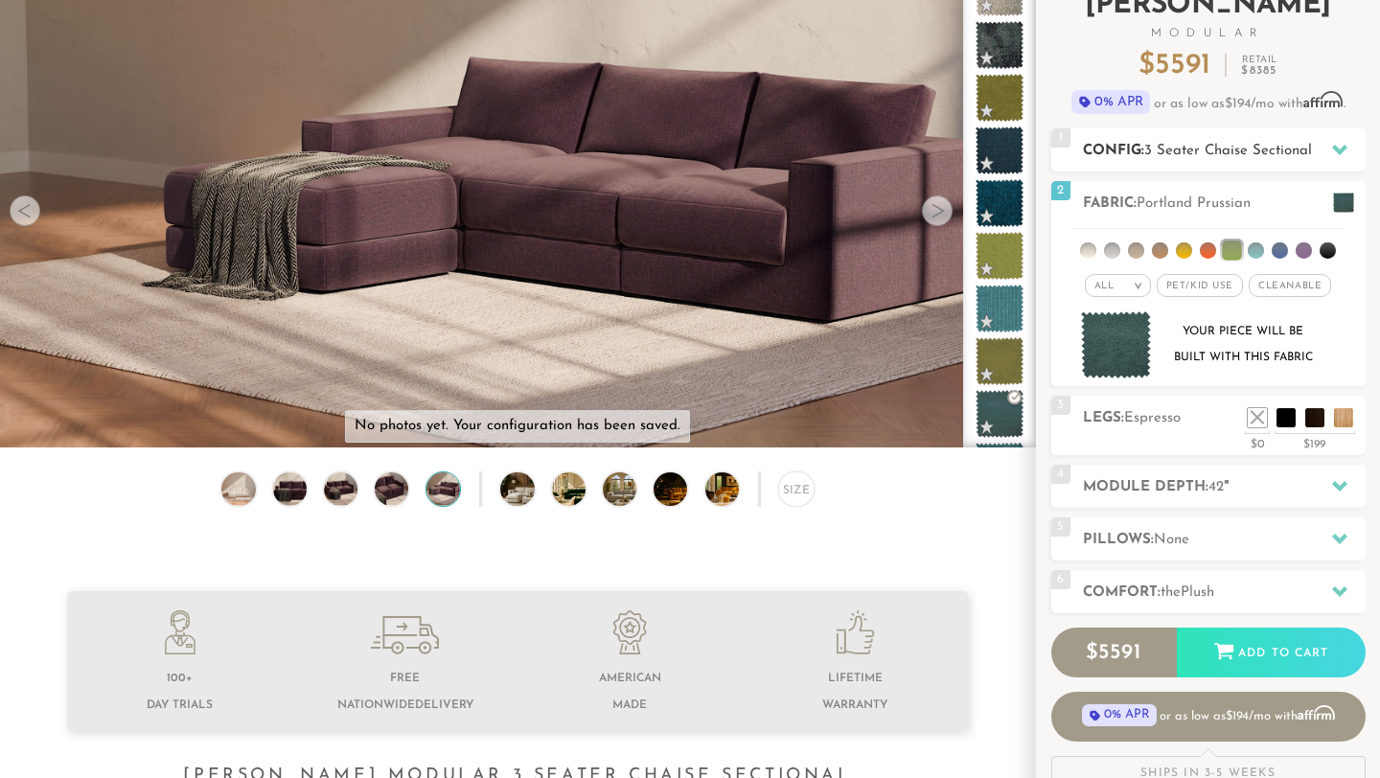
click at [1340, 148] on icon at bounding box center [1339, 150] width 15 height 11
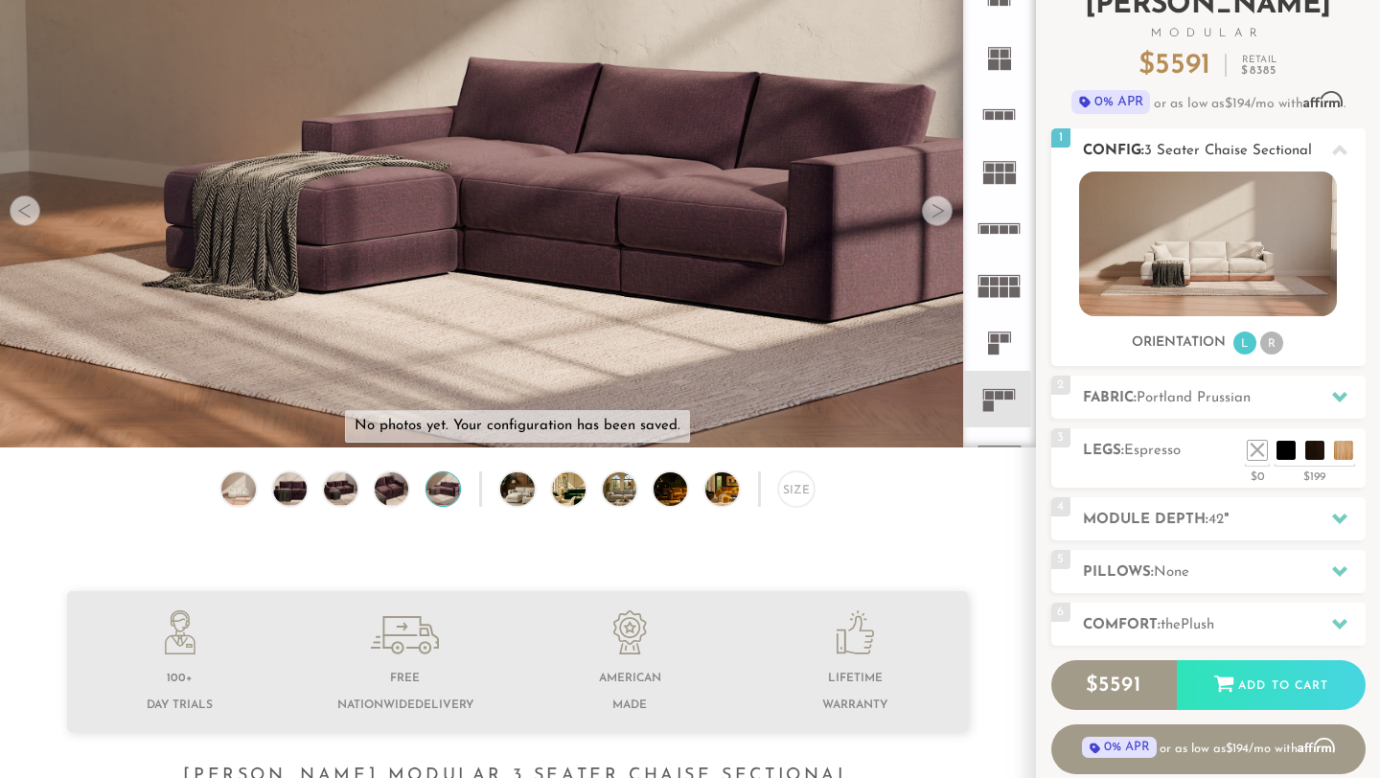
click at [1339, 148] on icon at bounding box center [1339, 150] width 15 height 11
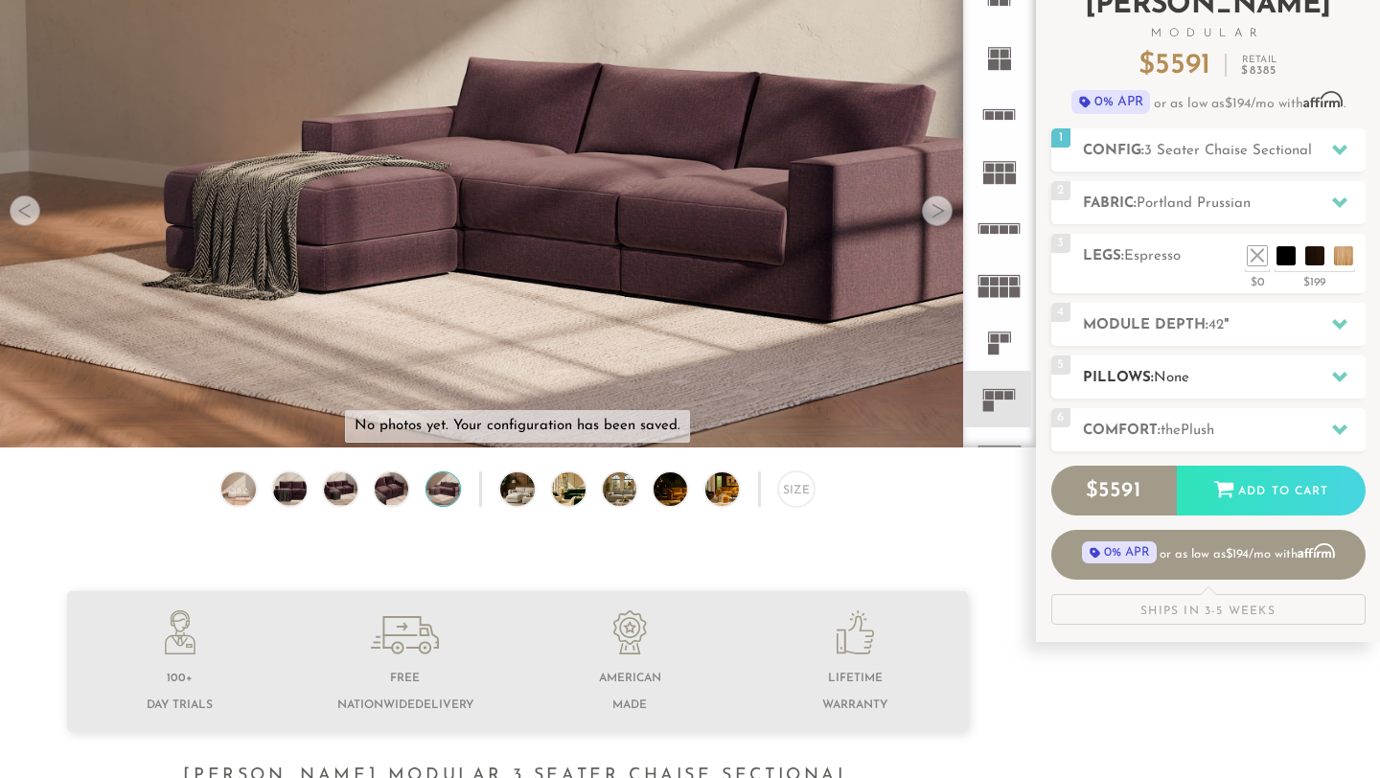
click at [1340, 373] on icon at bounding box center [1339, 377] width 15 height 11
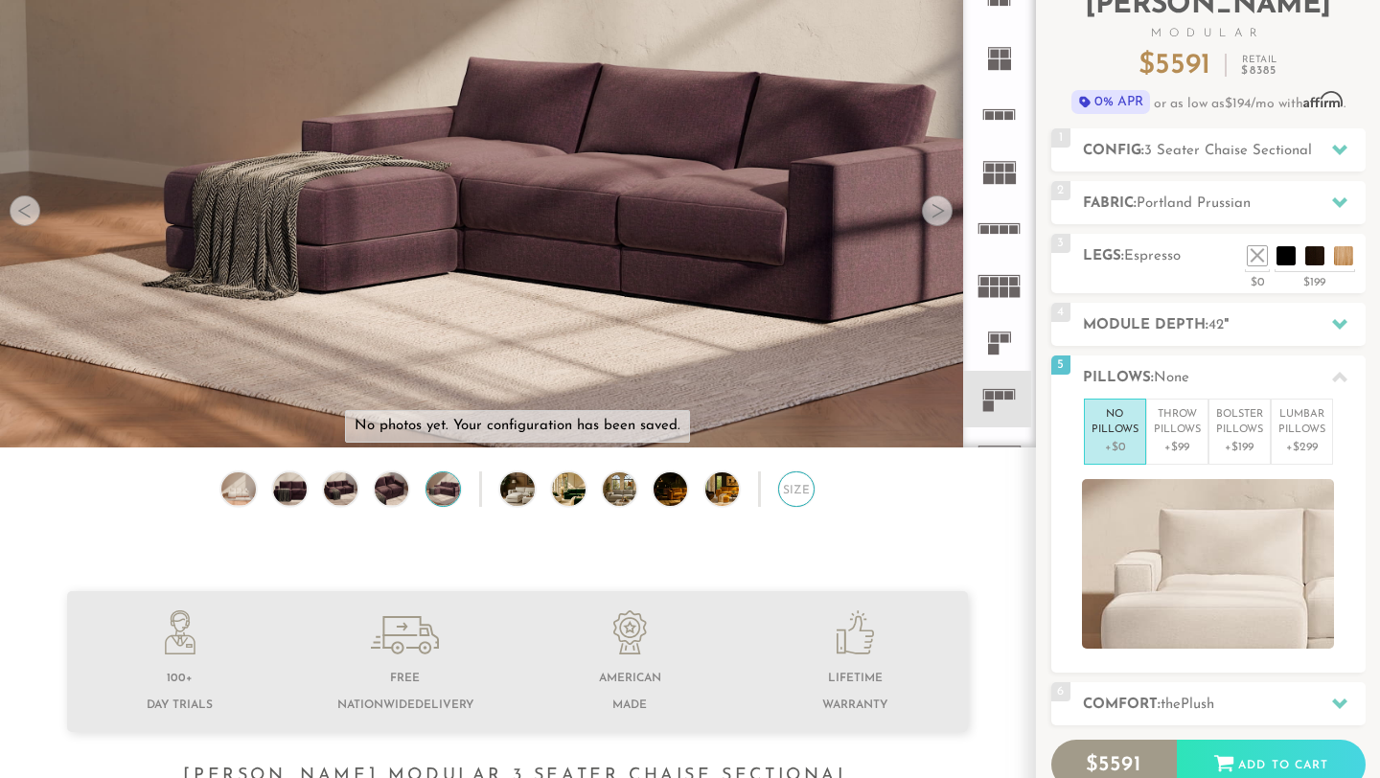
click at [799, 491] on div "Size" at bounding box center [795, 488] width 35 height 35
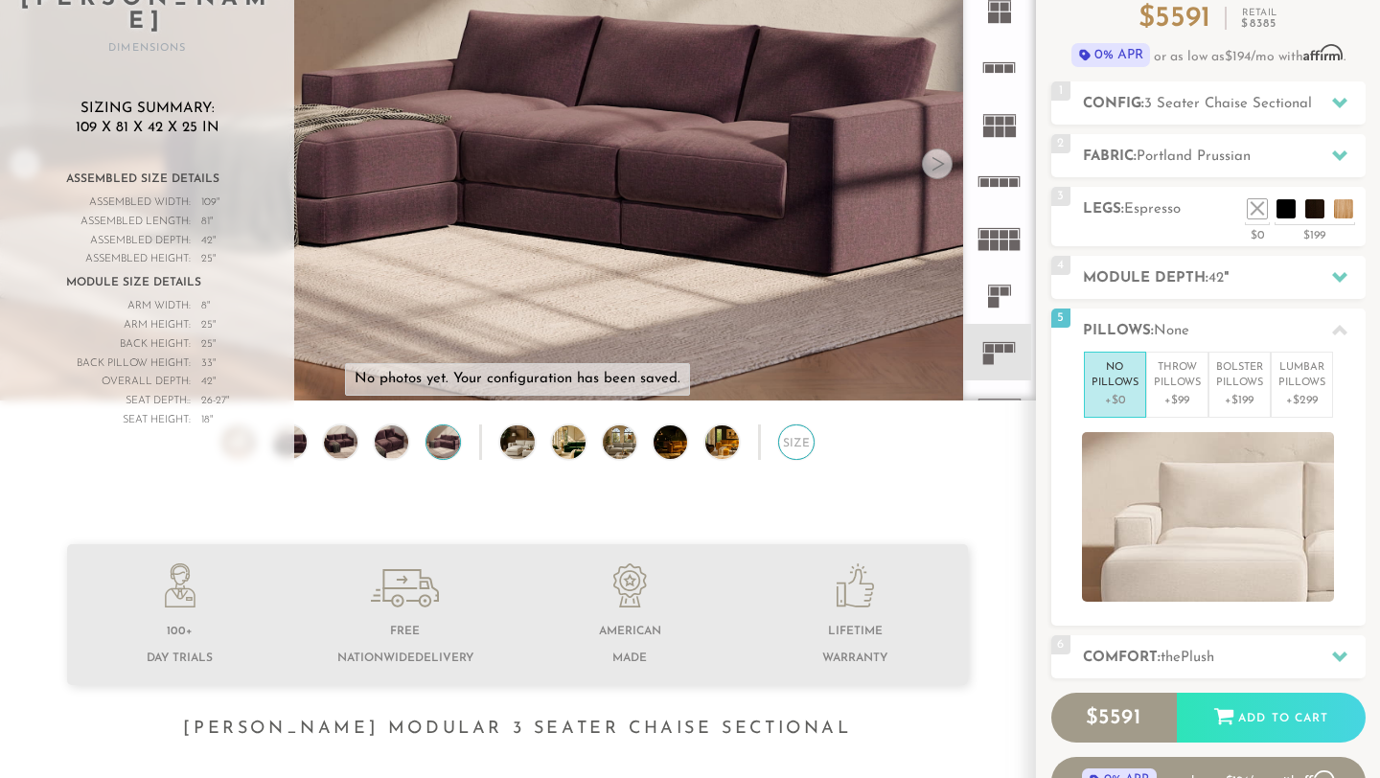
scroll to position [192, 0]
click at [278, 211] on div "Sizing Summary: 109 x 81 x 42 x 25 in Assembled Size Details Assembled Width: 1…" at bounding box center [147, 274] width 294 height 350
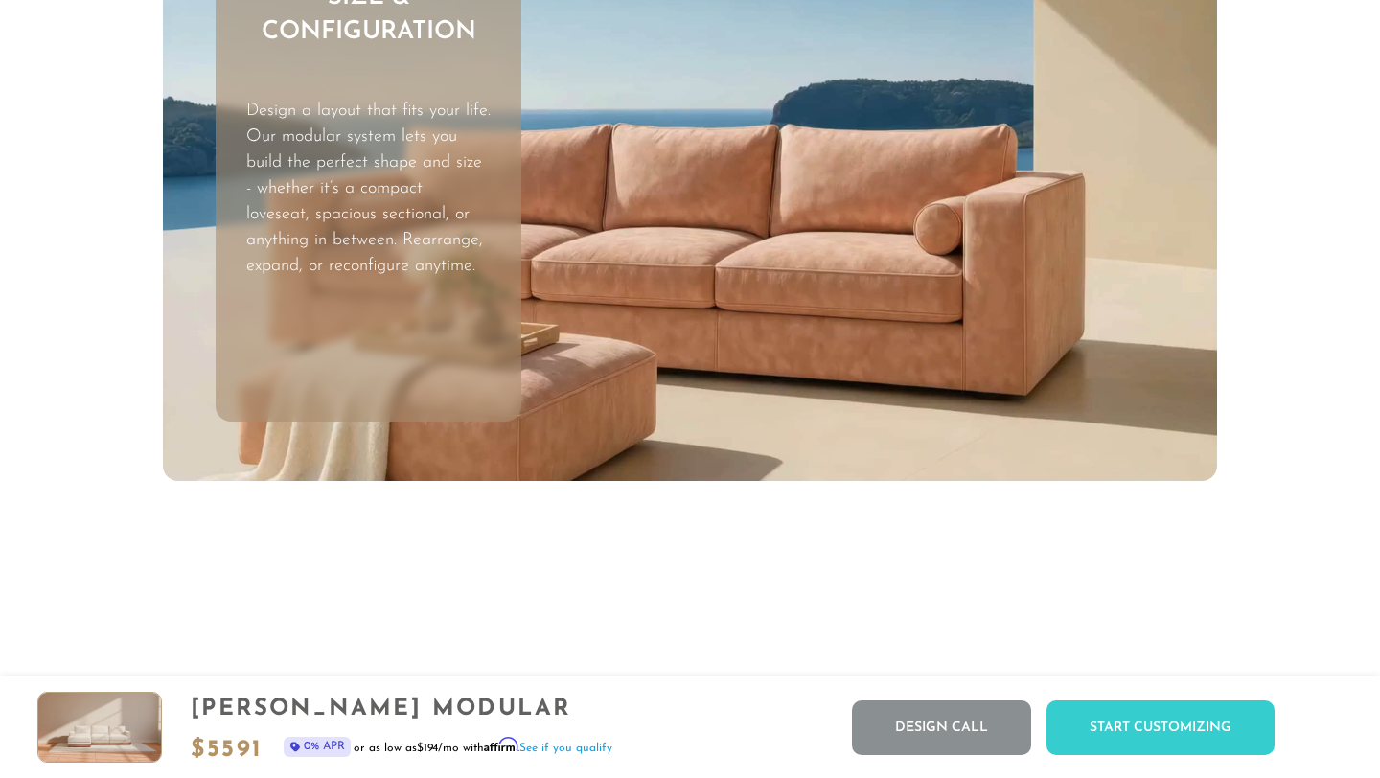
scroll to position [5557, 0]
